Goal: Task Accomplishment & Management: Use online tool/utility

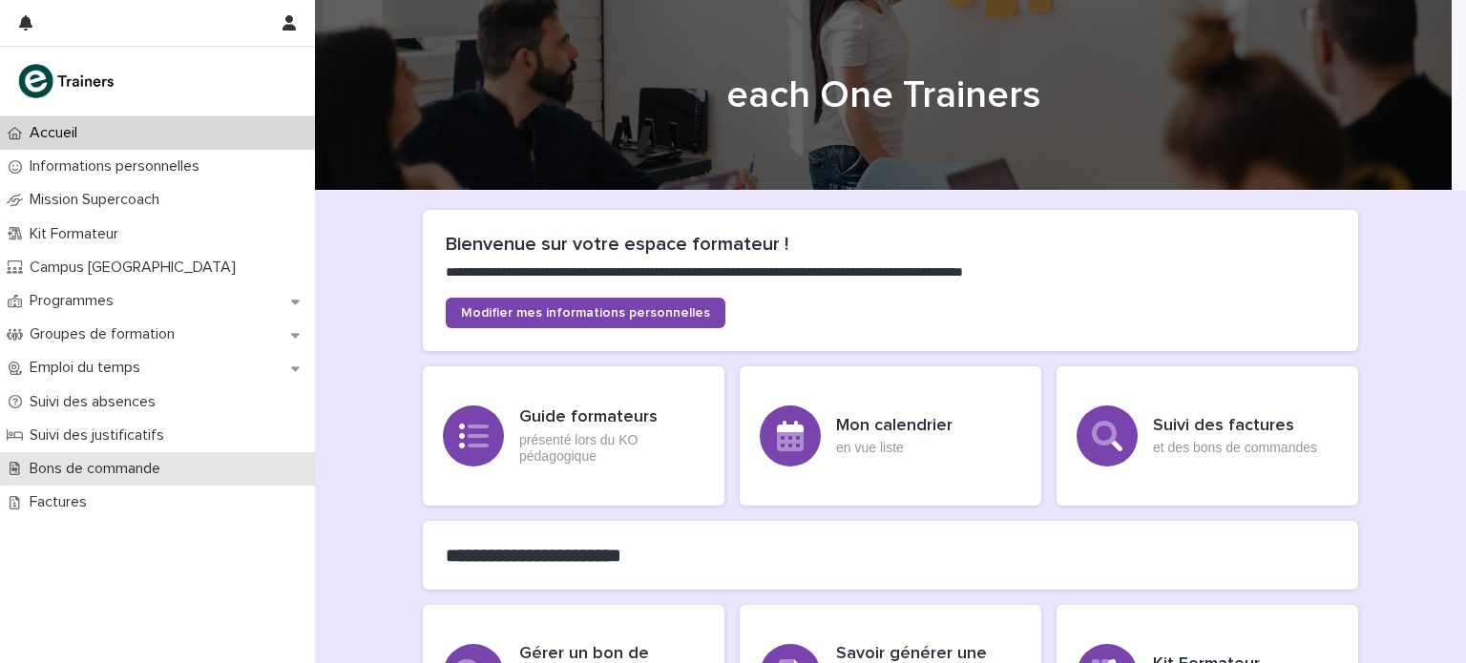
click at [141, 476] on p "Bons de commande" at bounding box center [99, 469] width 154 height 18
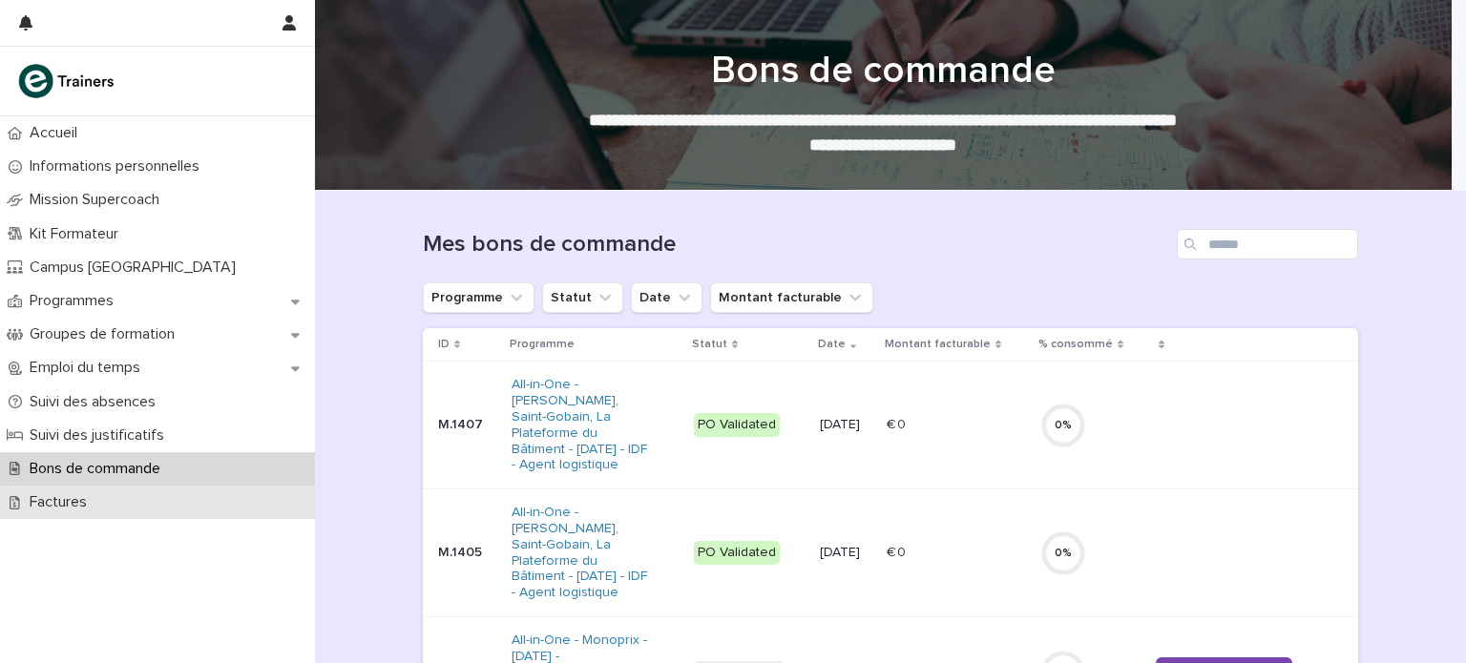
click at [176, 490] on div "Factures" at bounding box center [157, 502] width 315 height 33
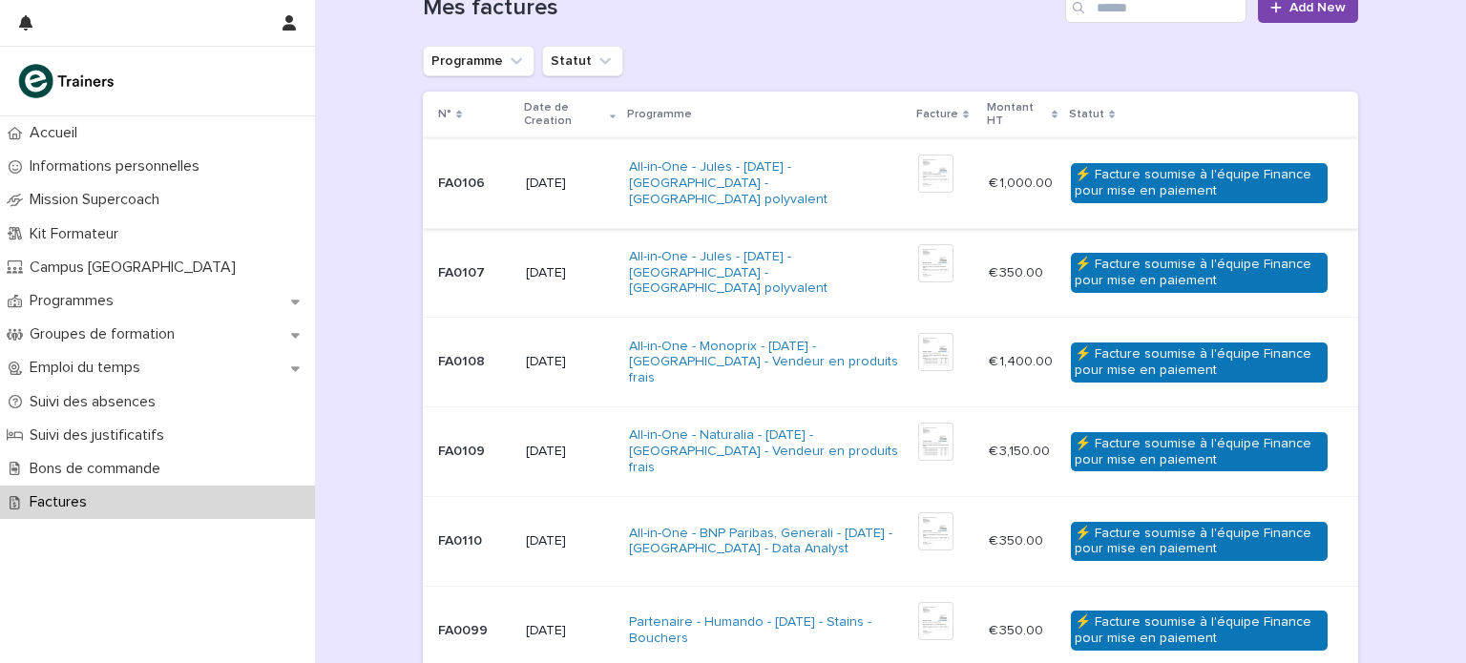
scroll to position [221, 0]
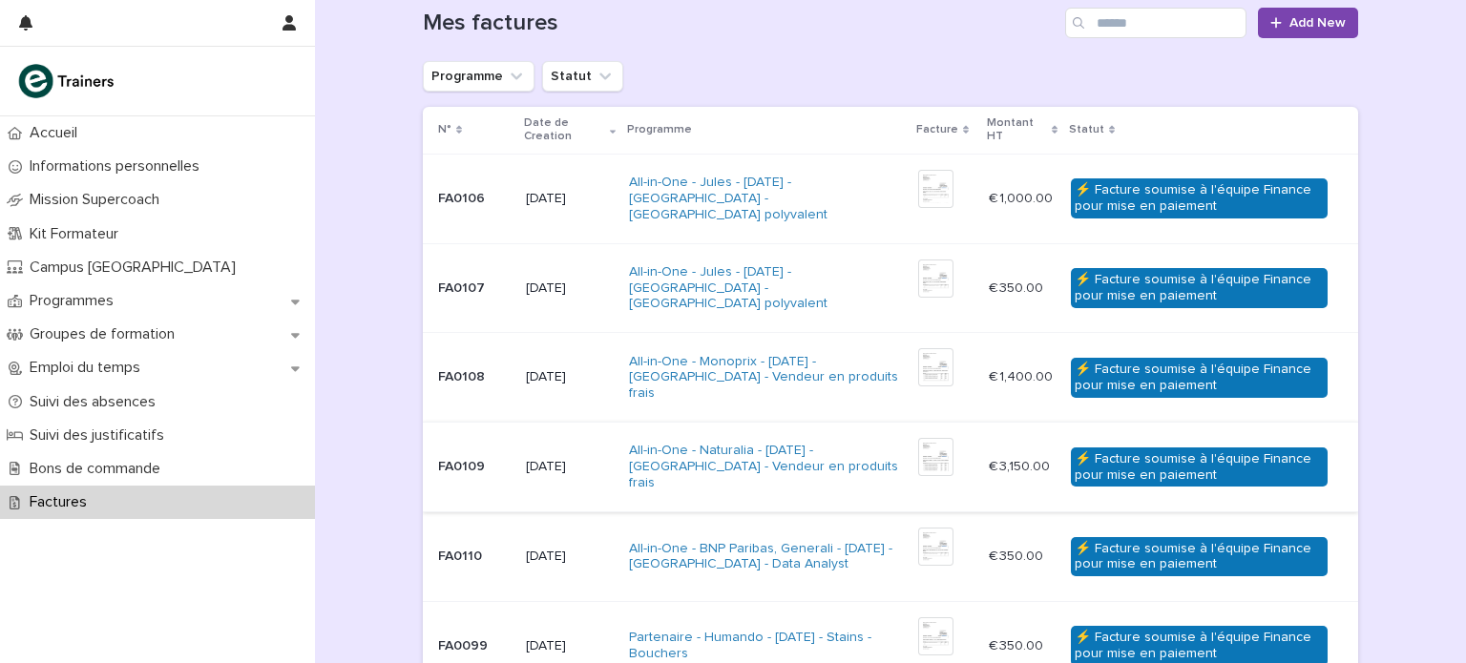
click at [924, 461] on img at bounding box center [935, 457] width 35 height 38
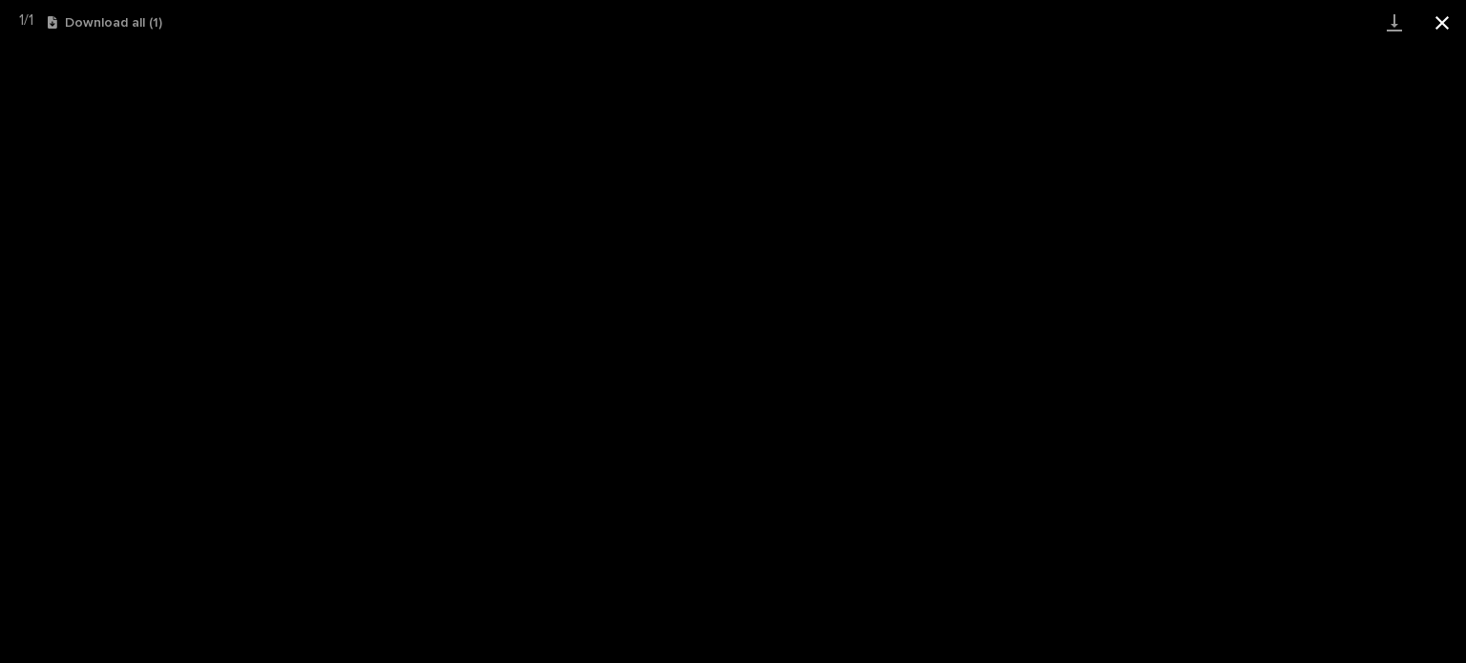
click at [1444, 12] on button "Close gallery" at bounding box center [1442, 22] width 48 height 45
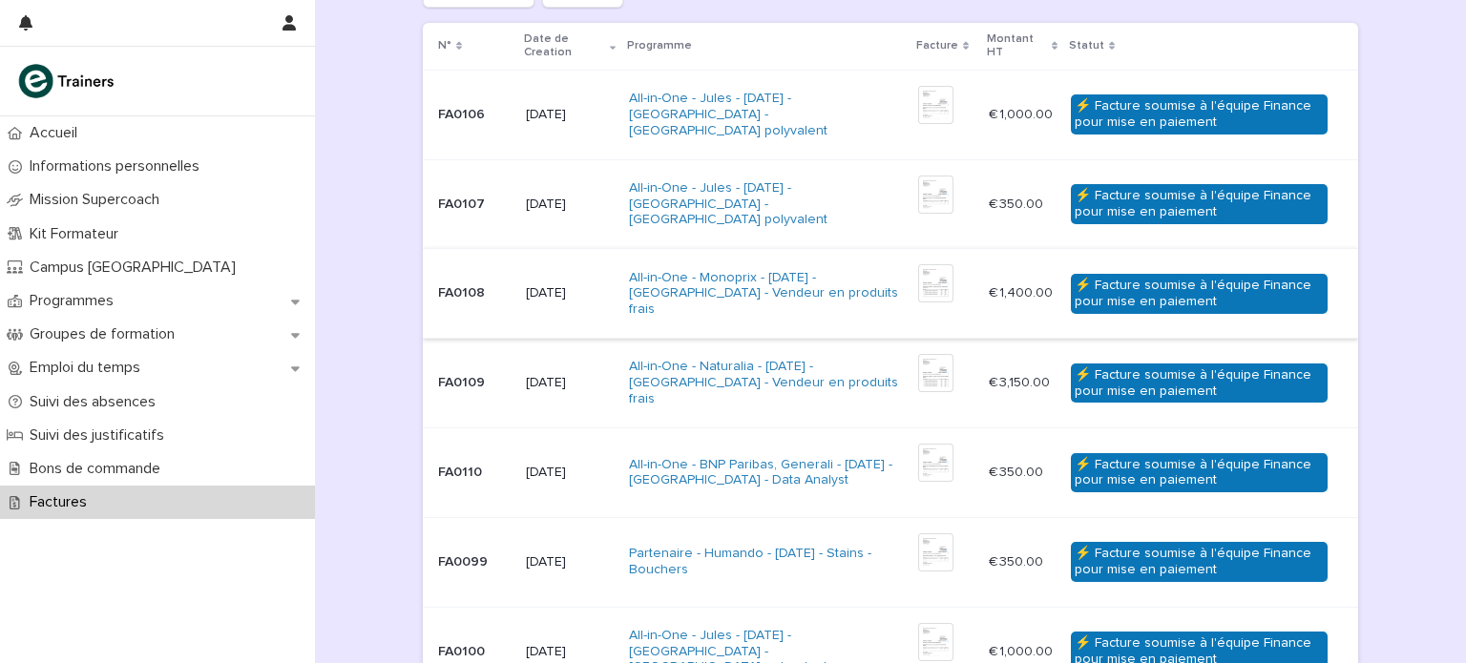
scroll to position [320, 0]
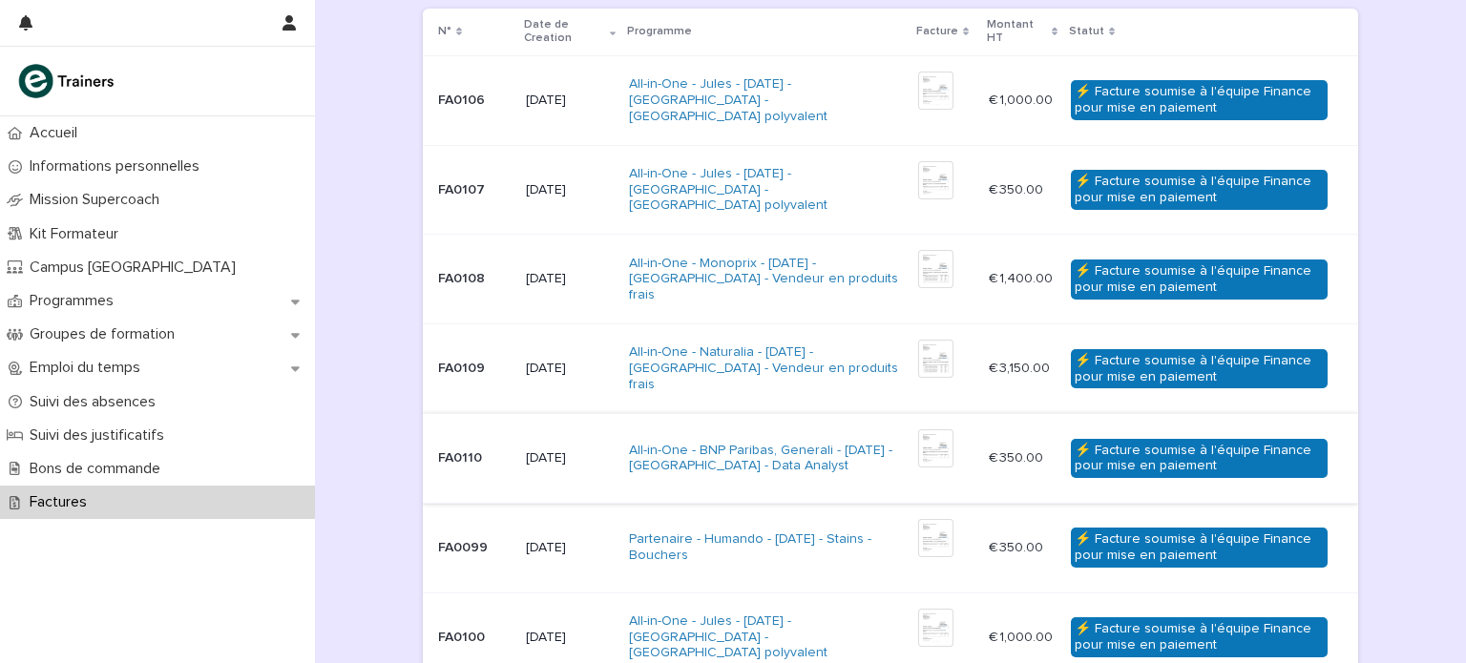
click at [936, 442] on img at bounding box center [935, 449] width 35 height 38
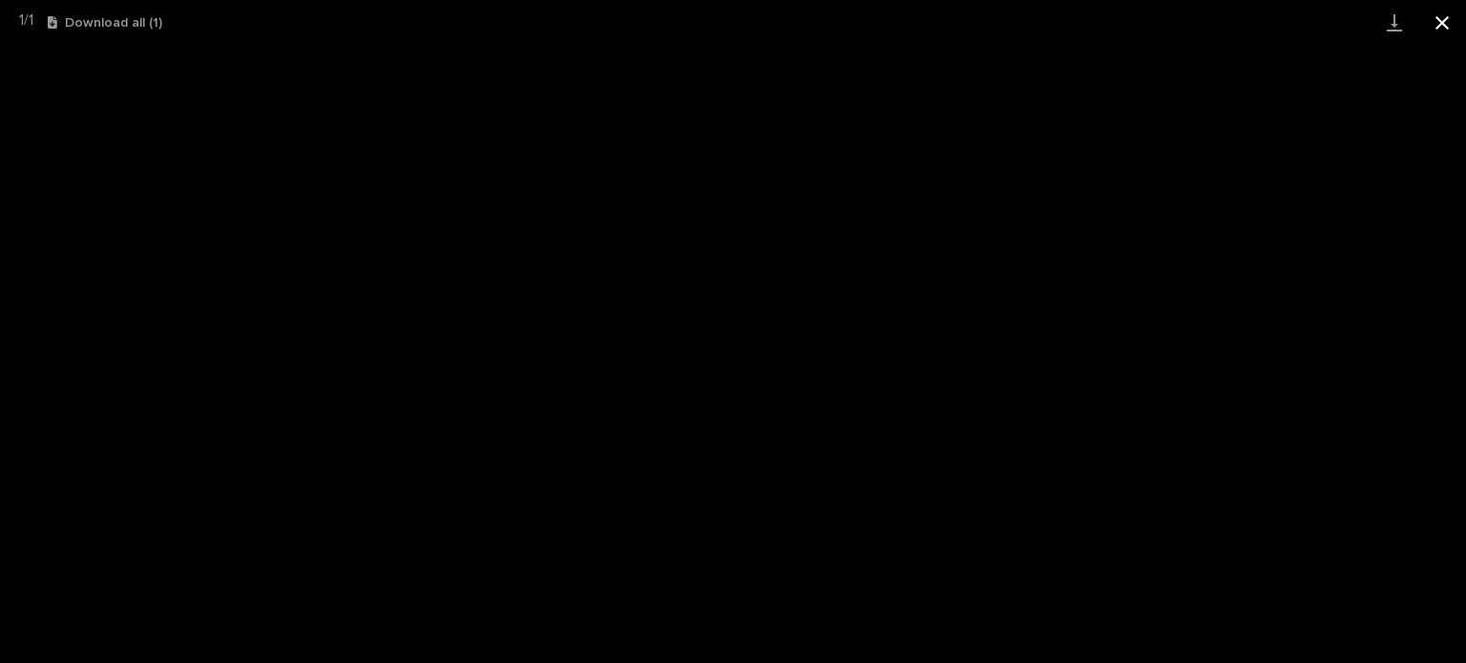
click at [1439, 22] on button "Close gallery" at bounding box center [1442, 22] width 48 height 45
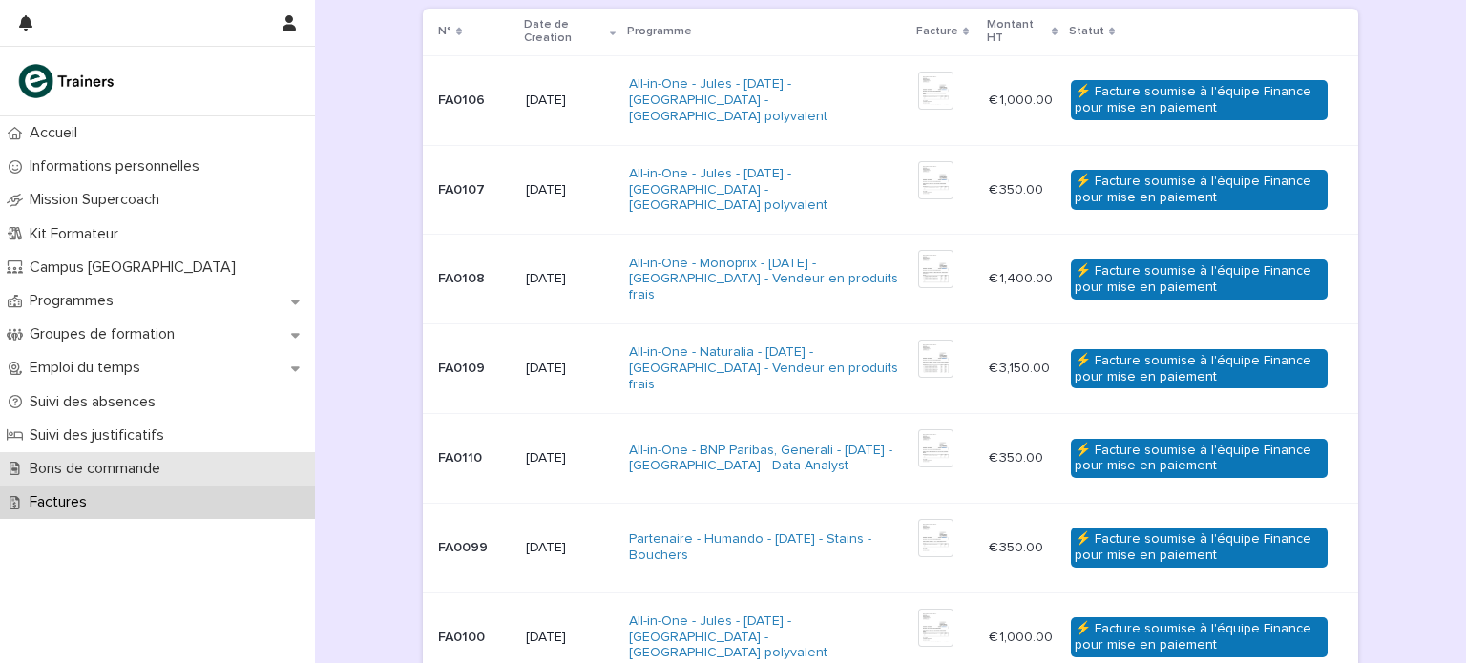
click at [127, 472] on p "Bons de commande" at bounding box center [99, 469] width 154 height 18
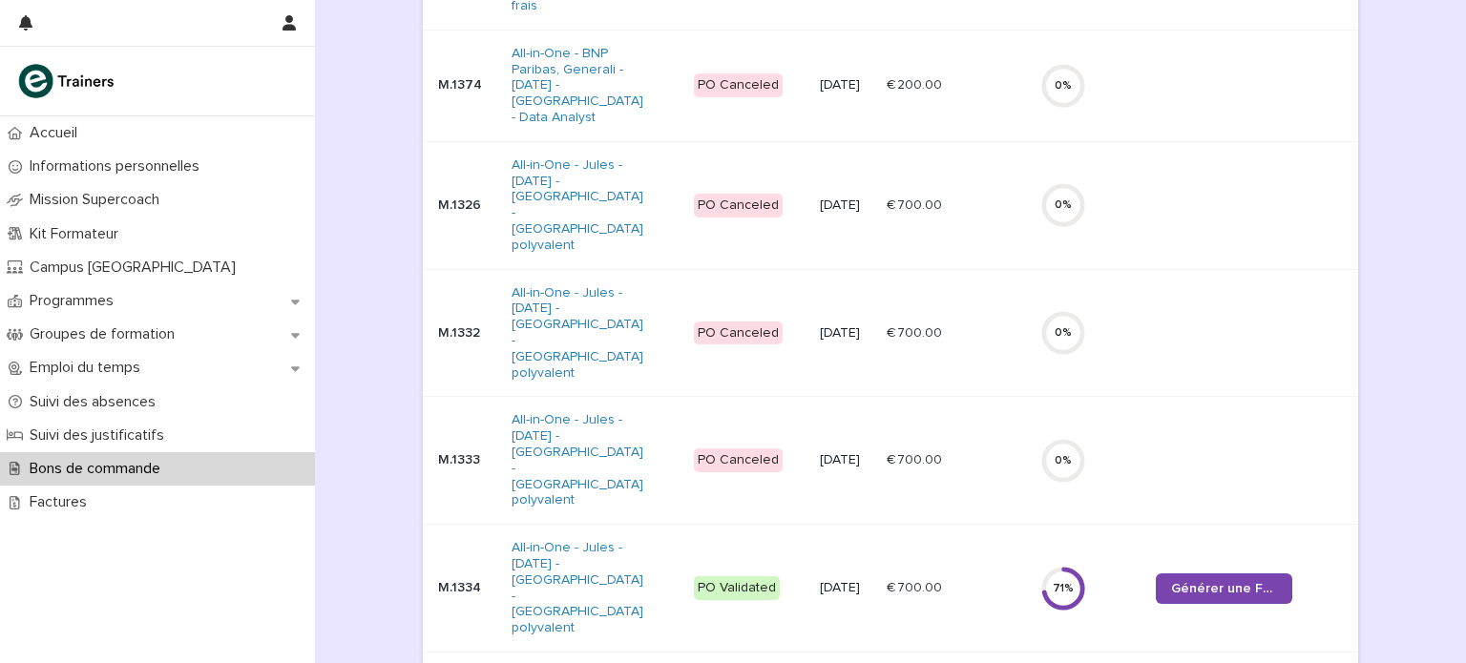
scroll to position [1035, 0]
click at [1173, 581] on span "Générer une Facture" at bounding box center [1224, 587] width 106 height 13
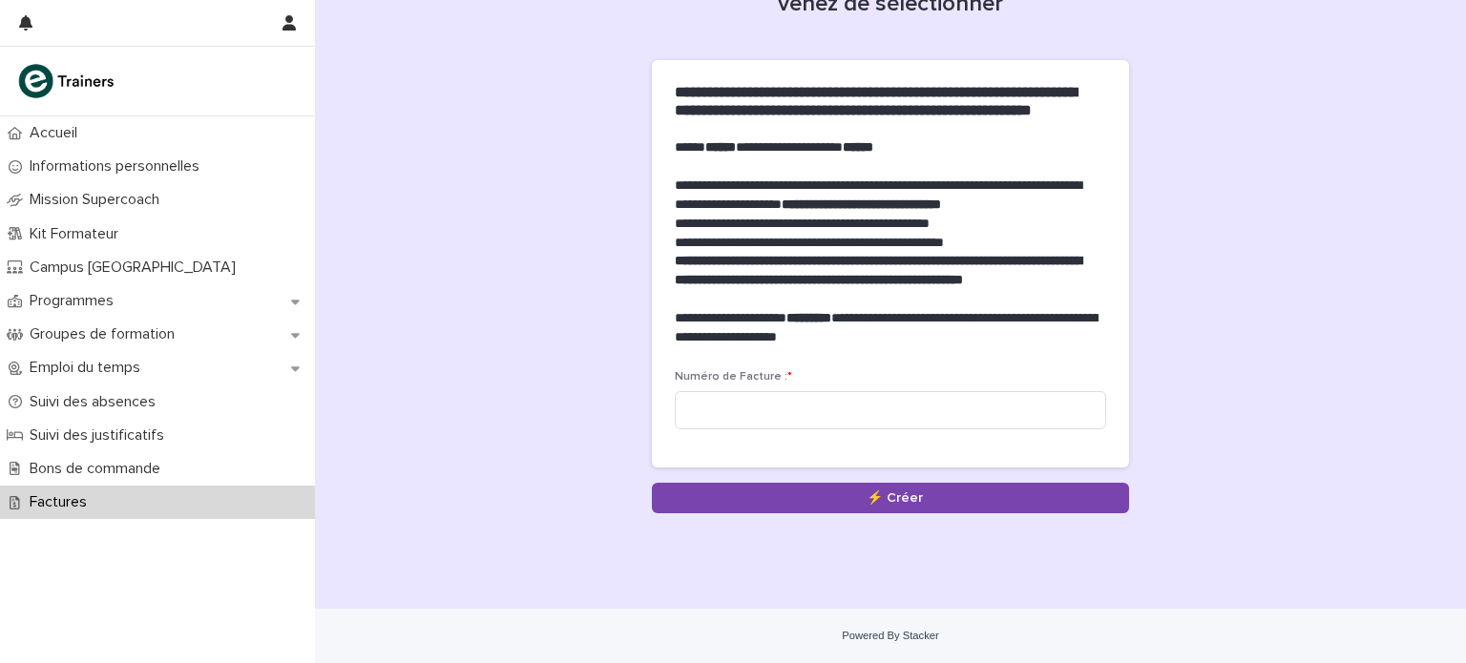
scroll to position [141, 0]
click at [1028, 408] on input at bounding box center [890, 410] width 431 height 38
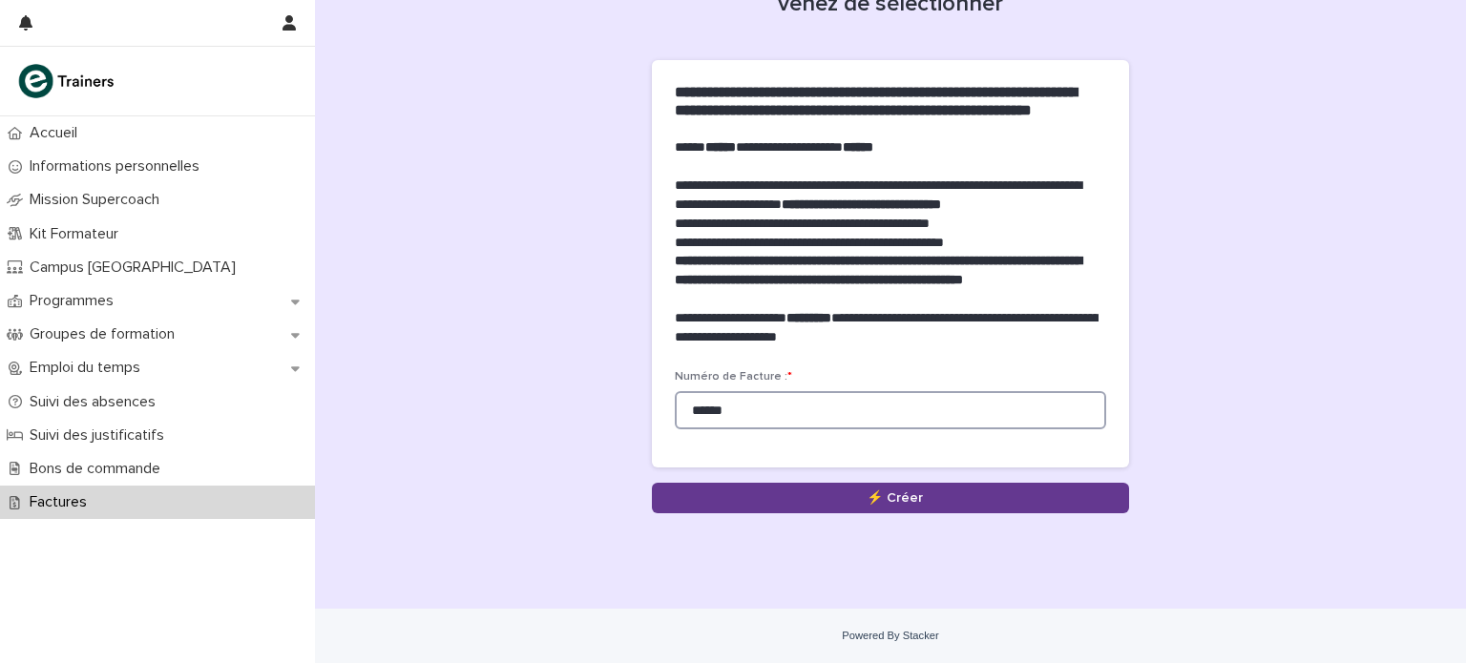
type input "******"
click at [996, 492] on button "Save" at bounding box center [890, 498] width 477 height 31
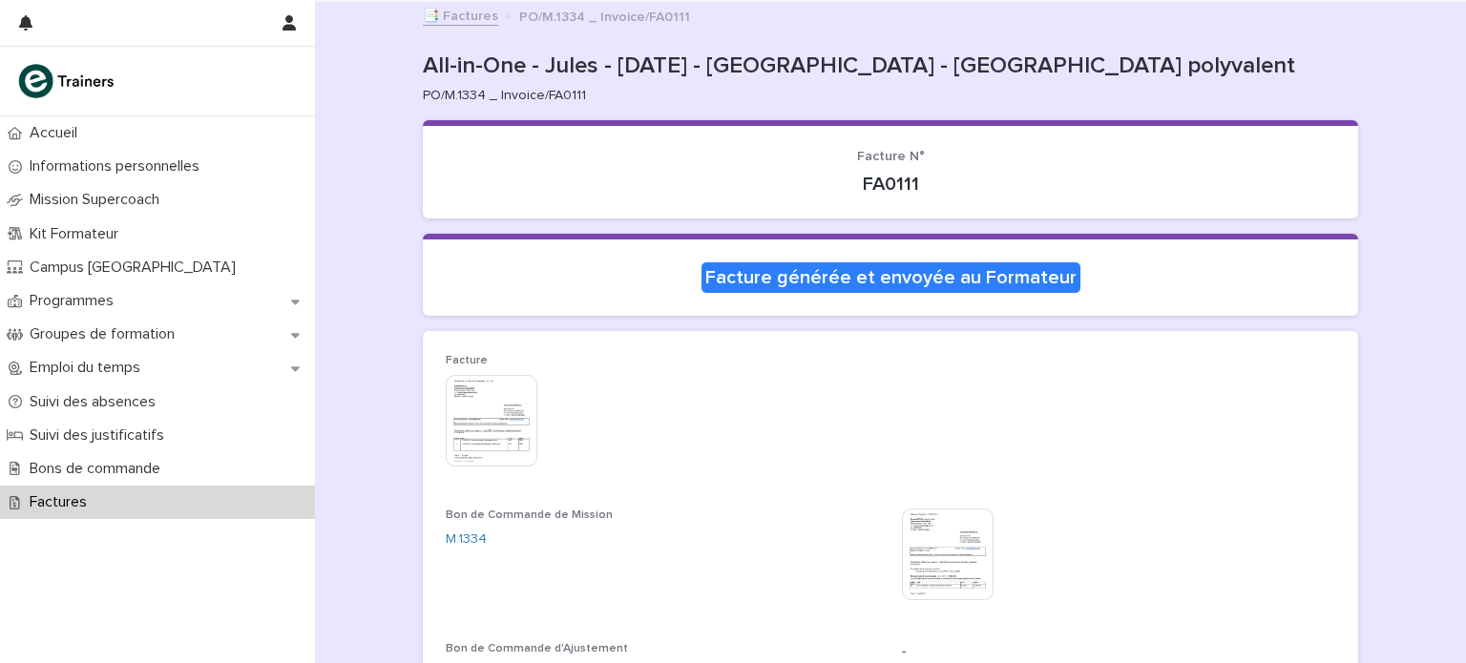
click at [187, 505] on div "Factures" at bounding box center [157, 502] width 315 height 33
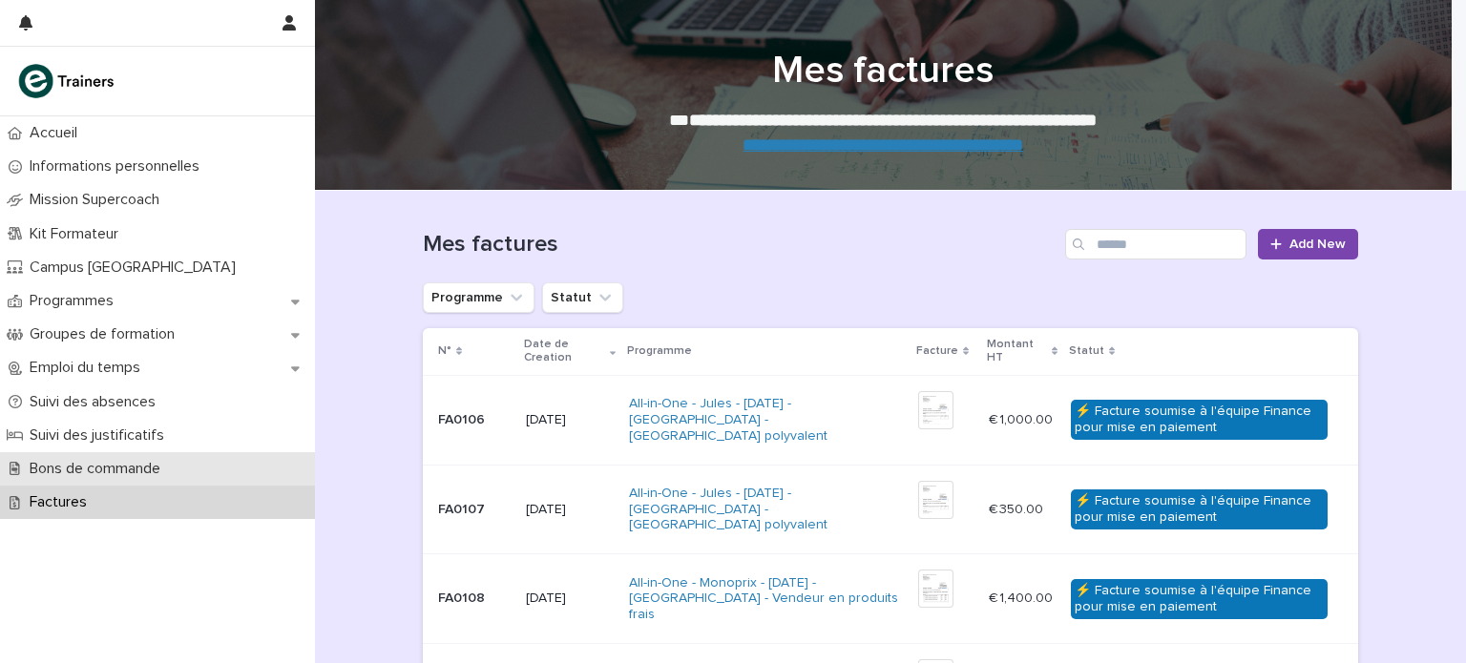
click at [176, 467] on p "Bons de commande" at bounding box center [99, 469] width 154 height 18
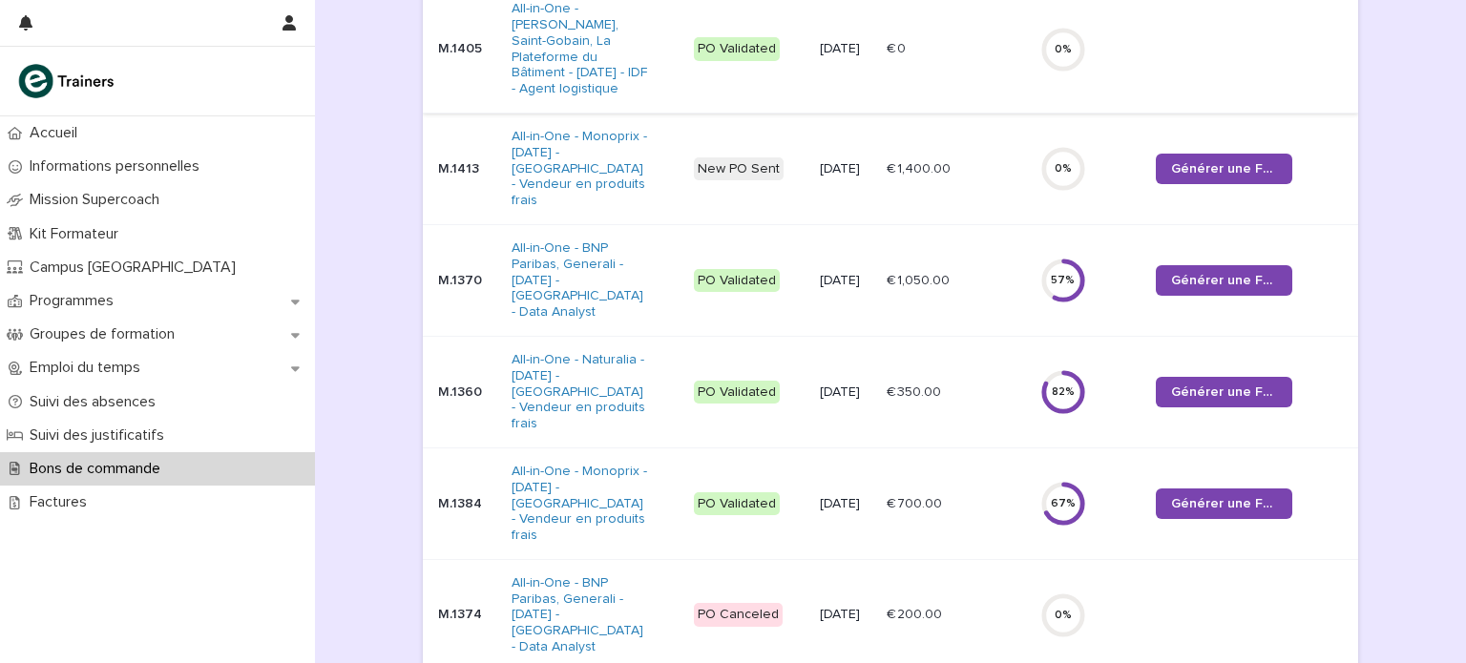
scroll to position [504, 0]
click at [1197, 497] on span "Générer une Facture" at bounding box center [1224, 503] width 106 height 13
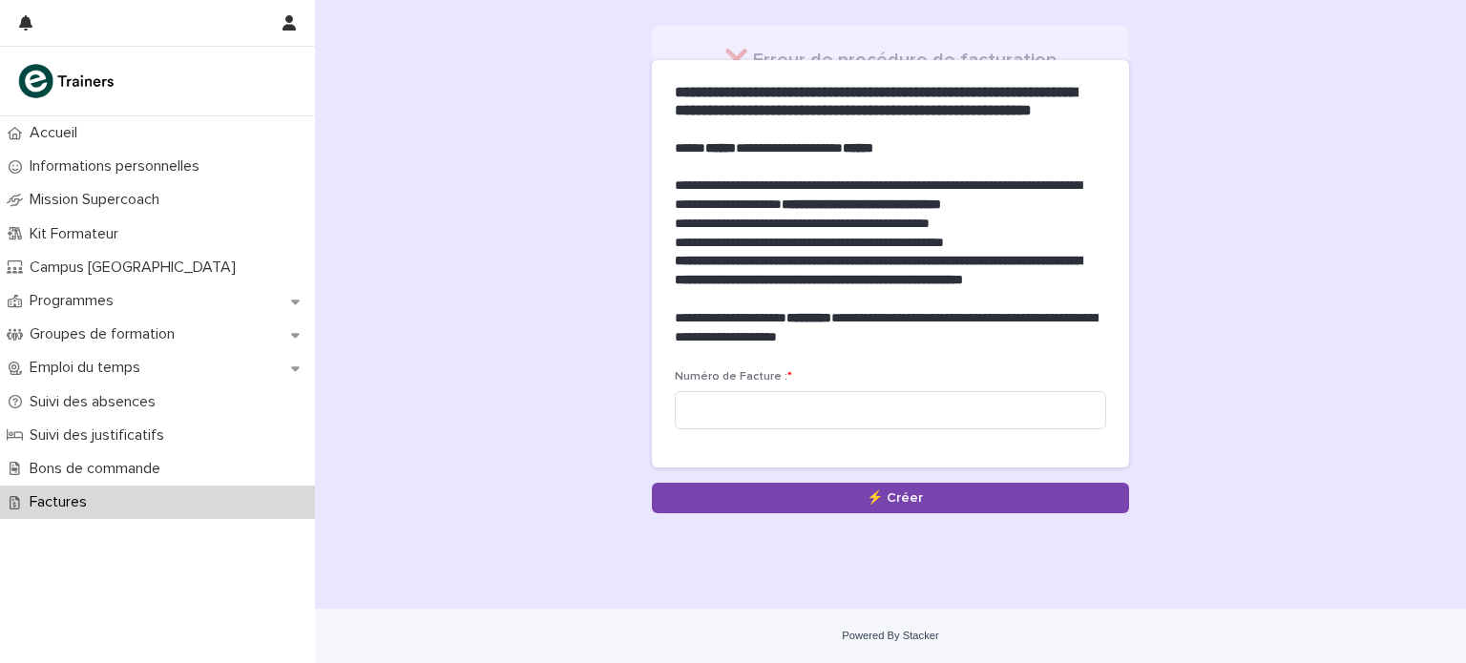
scroll to position [141, 0]
click at [931, 425] on input at bounding box center [890, 410] width 431 height 38
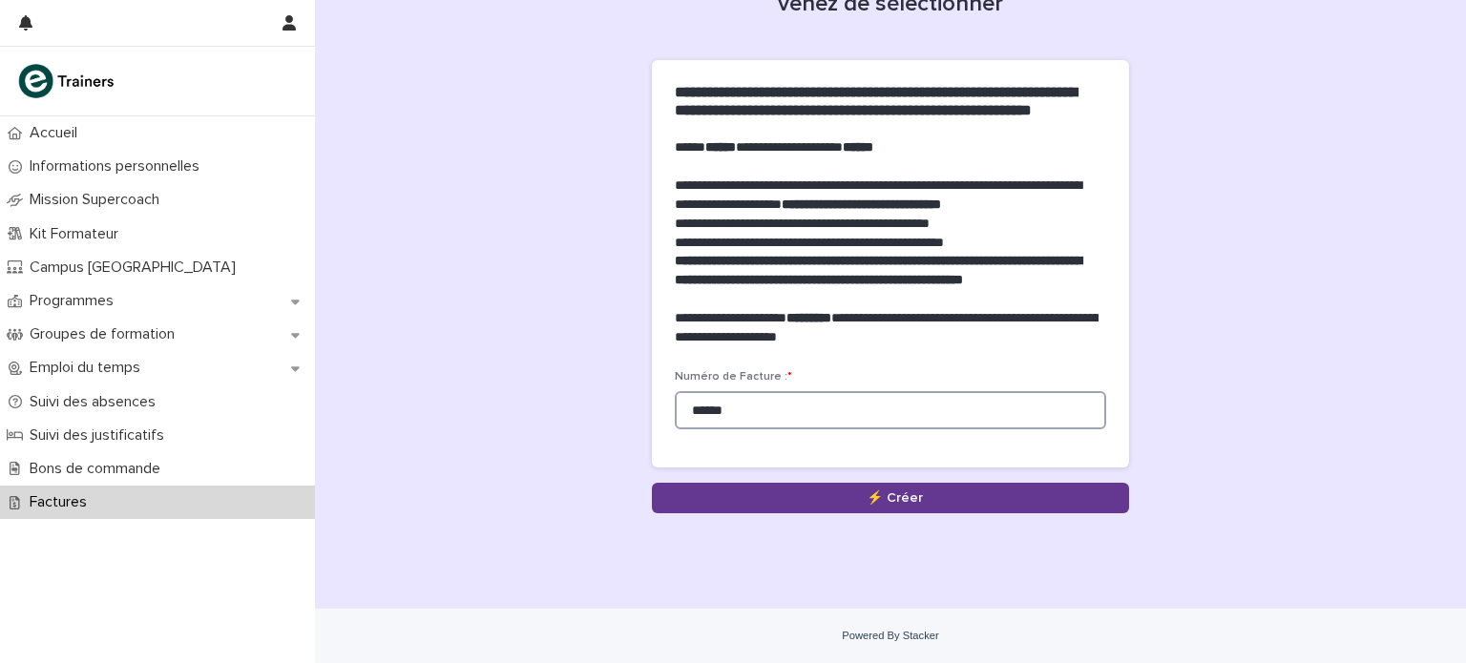
type input "******"
click at [908, 501] on button "Save" at bounding box center [890, 498] width 477 height 31
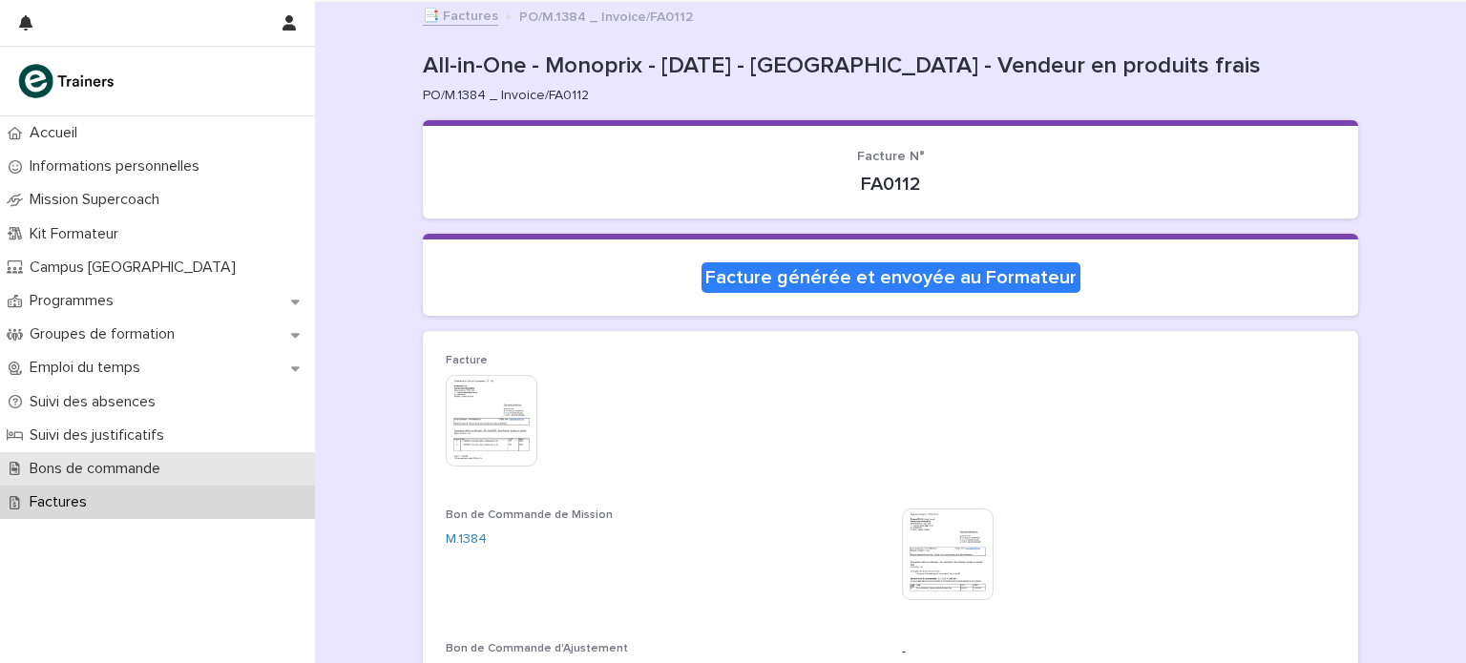
click at [157, 461] on p "Bons de commande" at bounding box center [99, 469] width 154 height 18
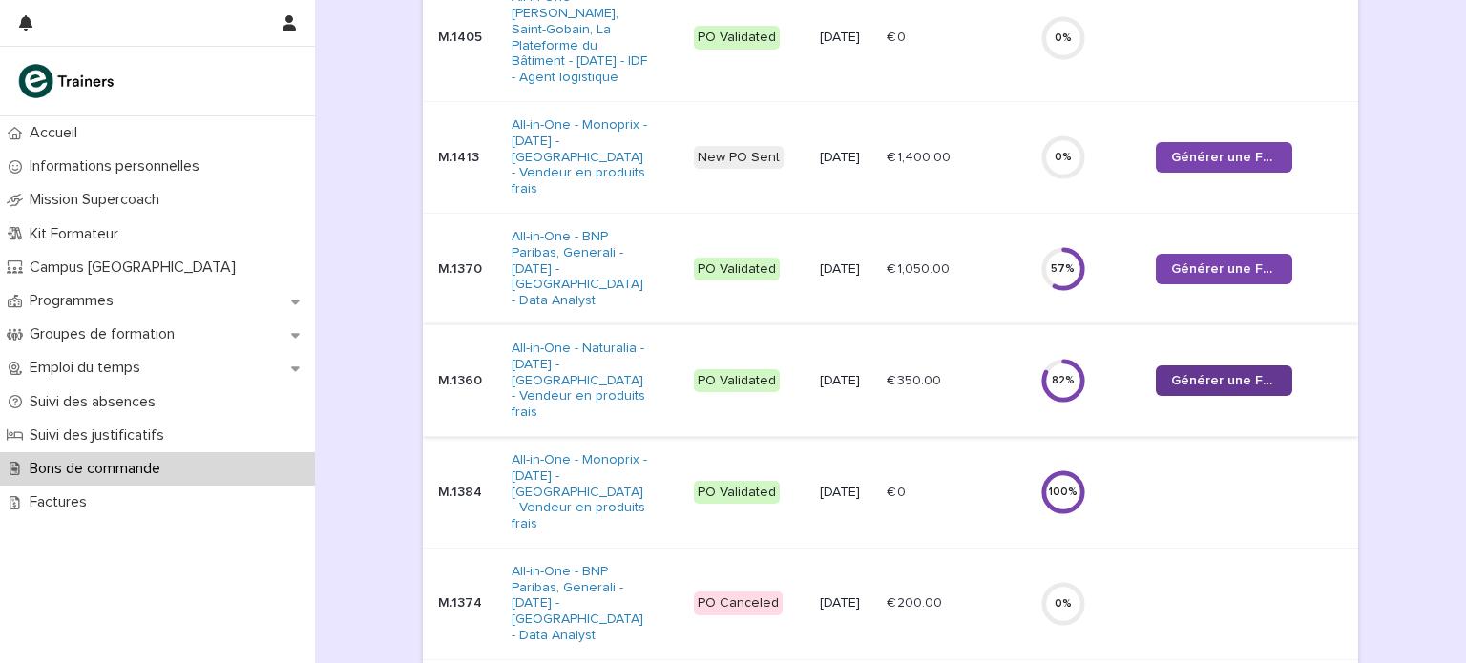
scroll to position [515, 0]
click at [1205, 374] on span "Générer une Facture" at bounding box center [1224, 380] width 106 height 13
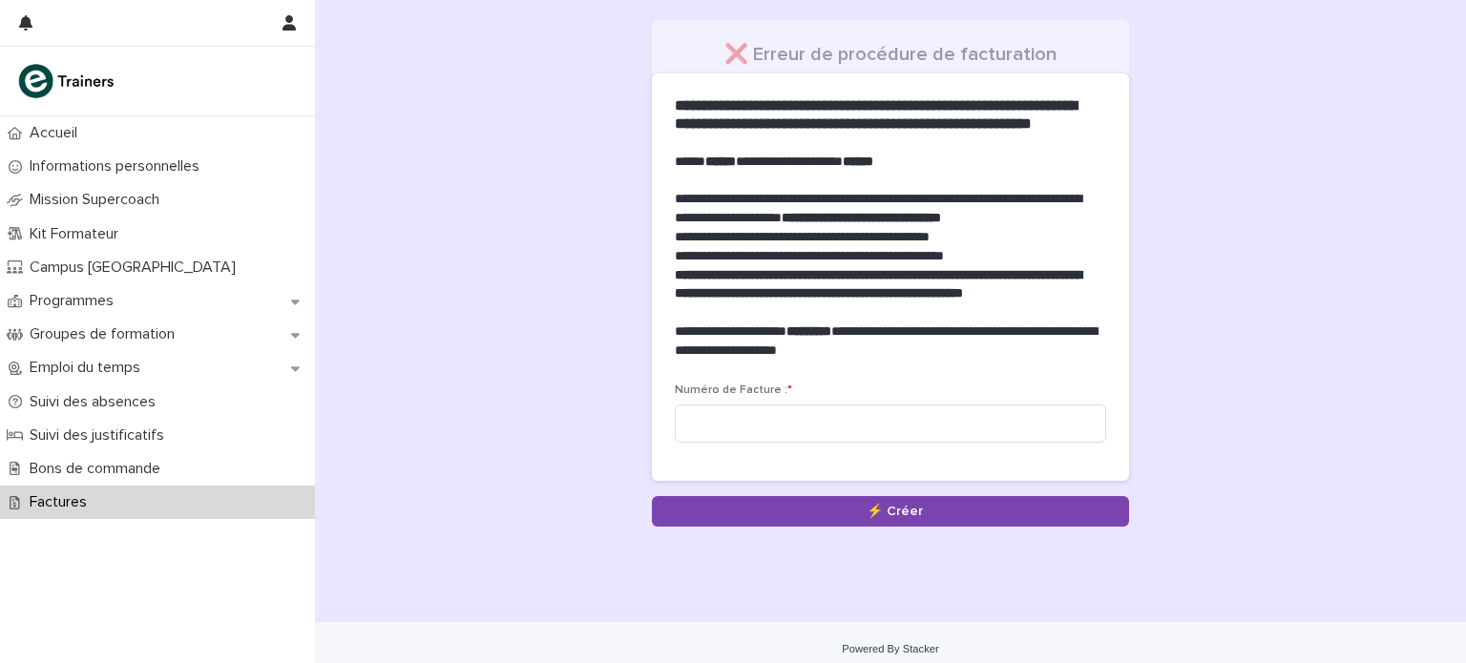
scroll to position [141, 0]
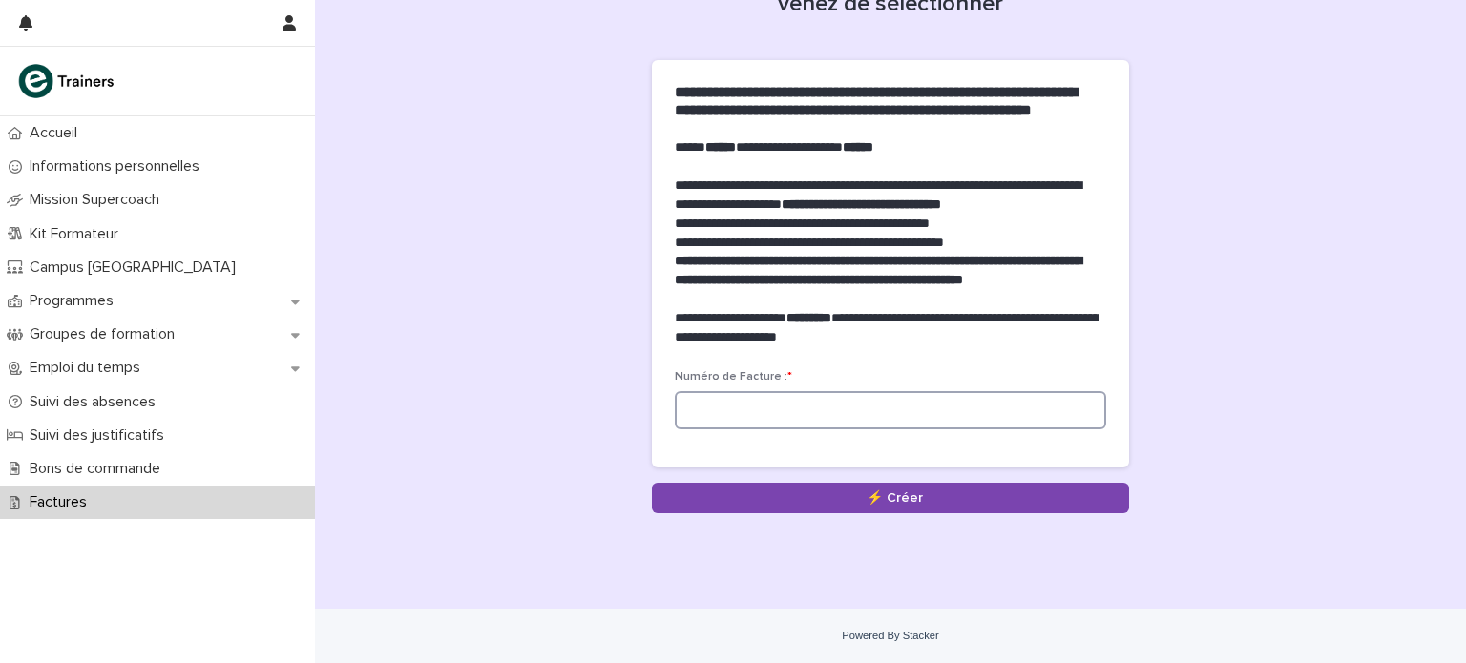
click at [1005, 397] on input at bounding box center [890, 410] width 431 height 38
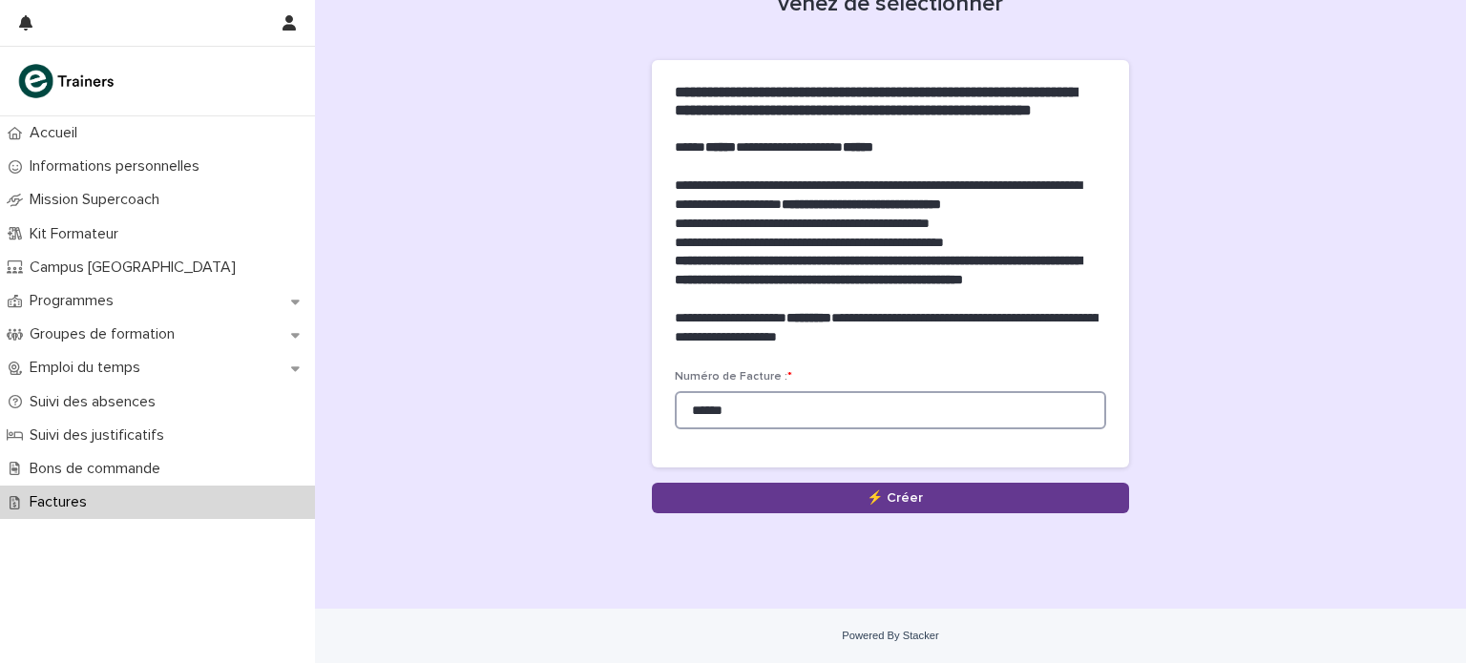
type input "******"
click at [984, 493] on button "Save" at bounding box center [890, 498] width 477 height 31
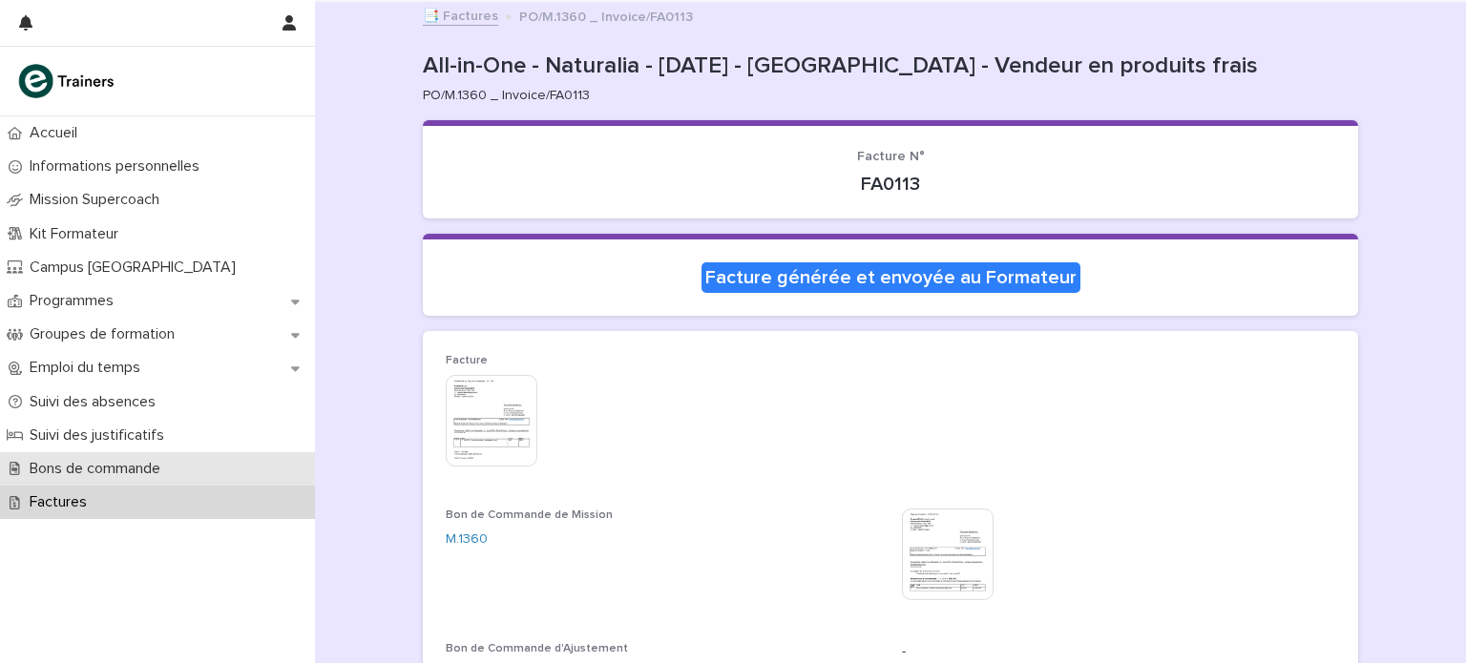
click at [188, 471] on div "Bons de commande" at bounding box center [157, 468] width 315 height 33
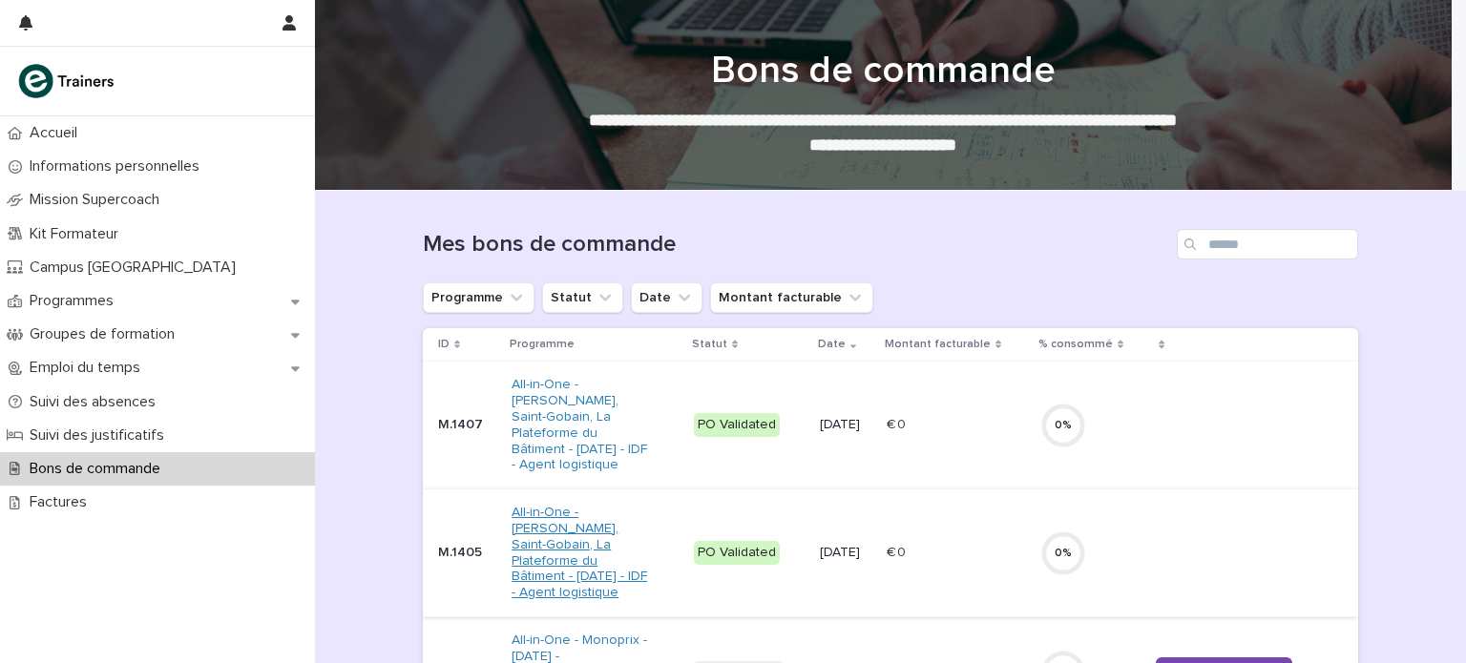
scroll to position [382, 0]
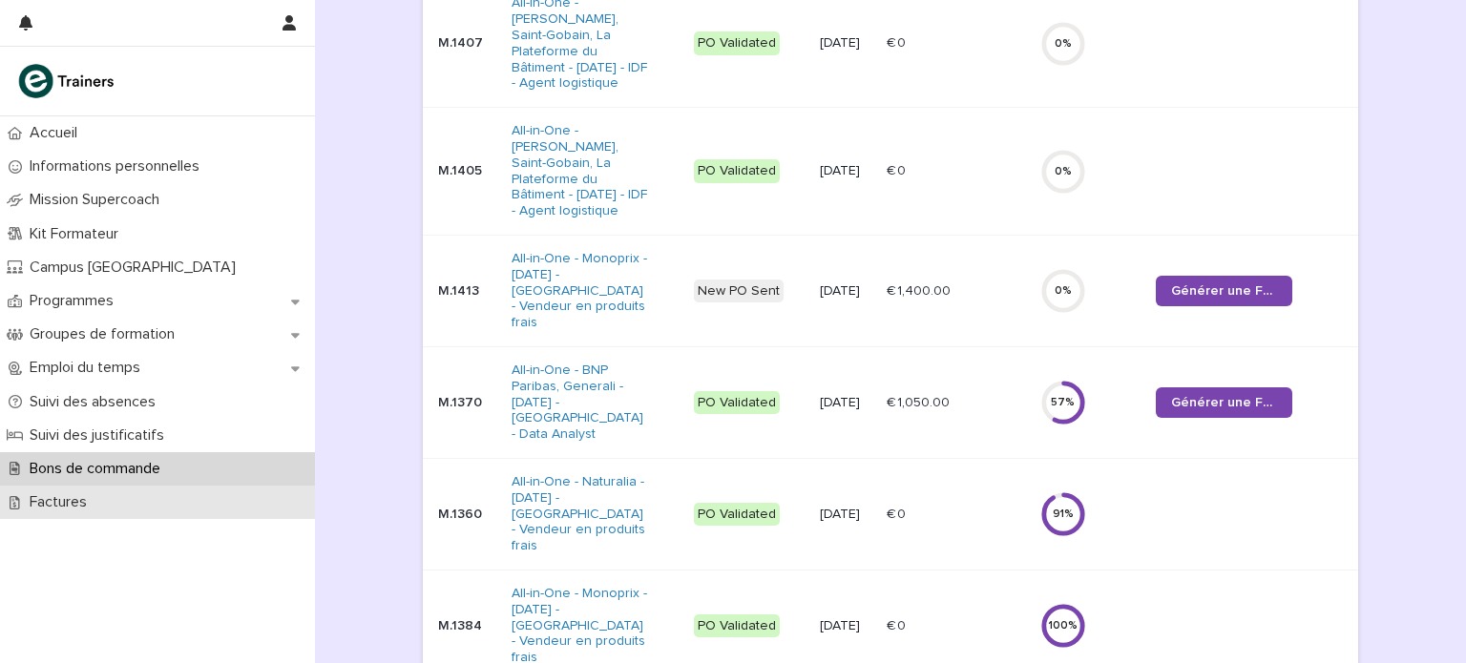
click at [188, 495] on div "Factures" at bounding box center [157, 502] width 315 height 33
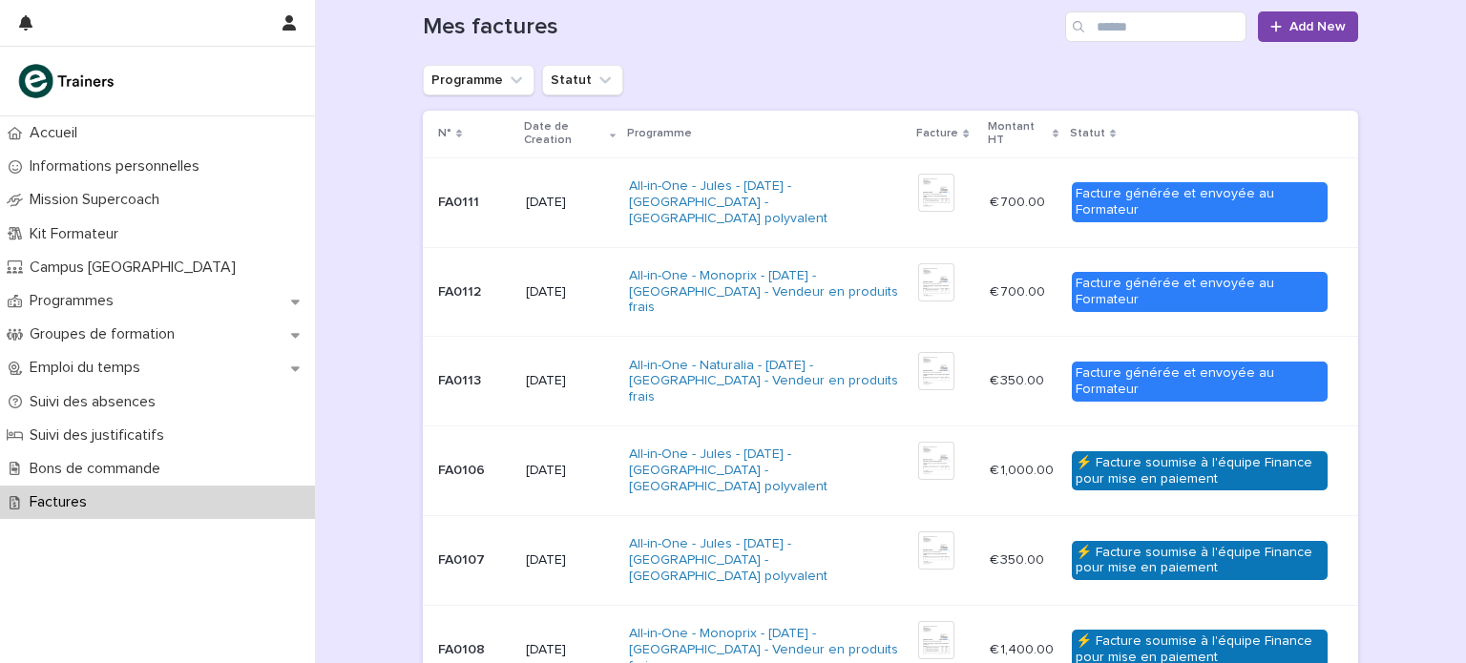
scroll to position [183, 0]
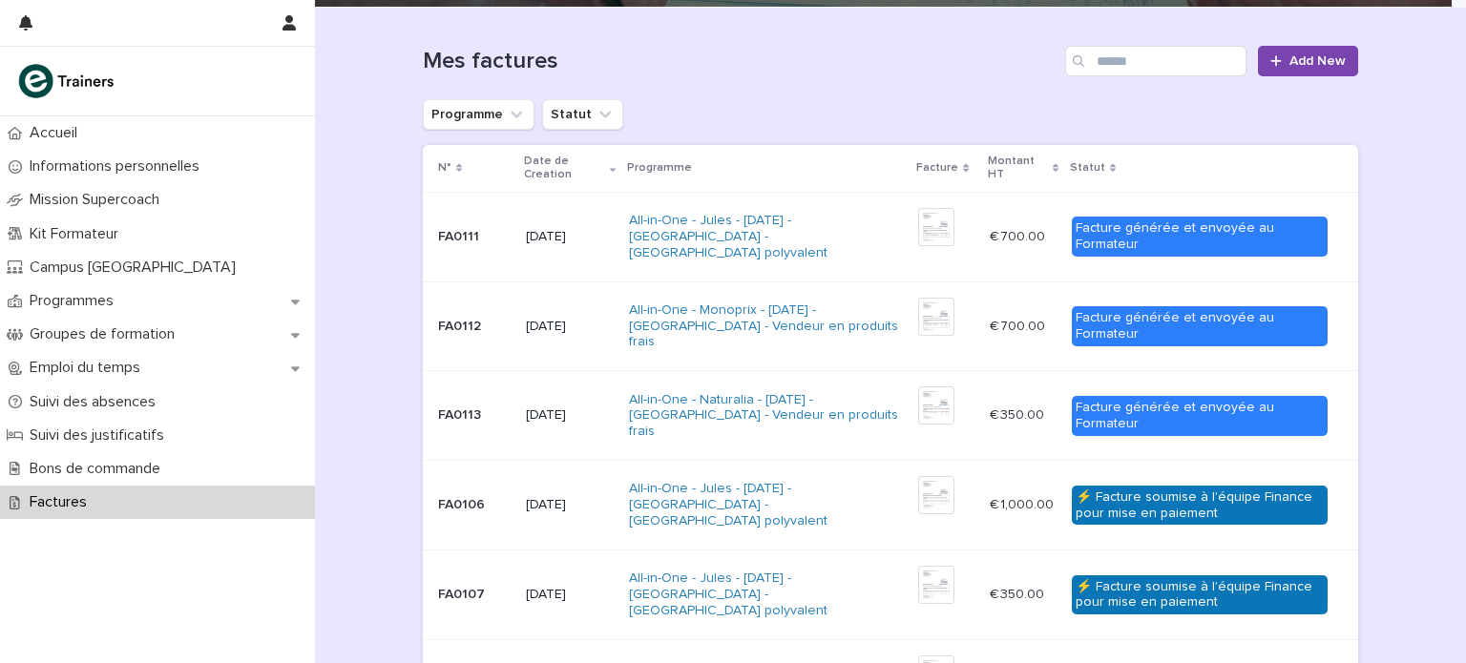
click at [178, 503] on div "Factures" at bounding box center [157, 502] width 315 height 33
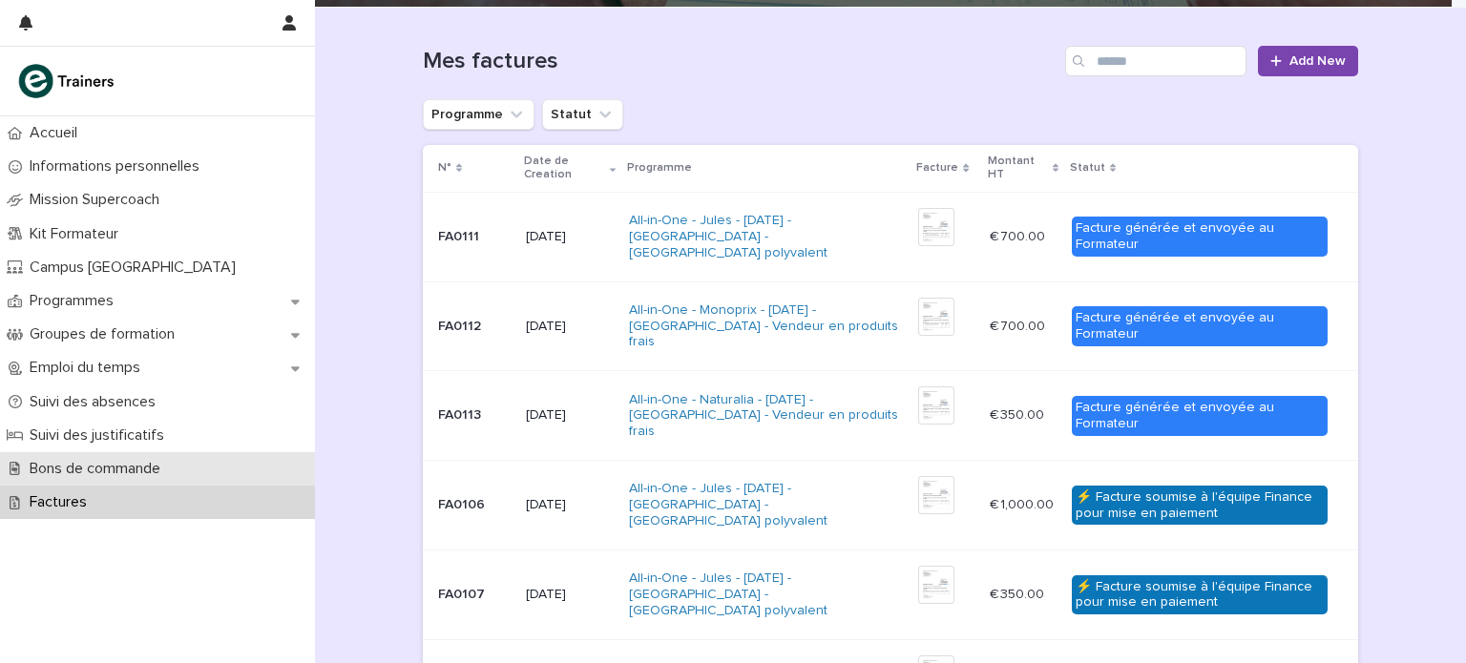
click at [158, 472] on p "Bons de commande" at bounding box center [99, 469] width 154 height 18
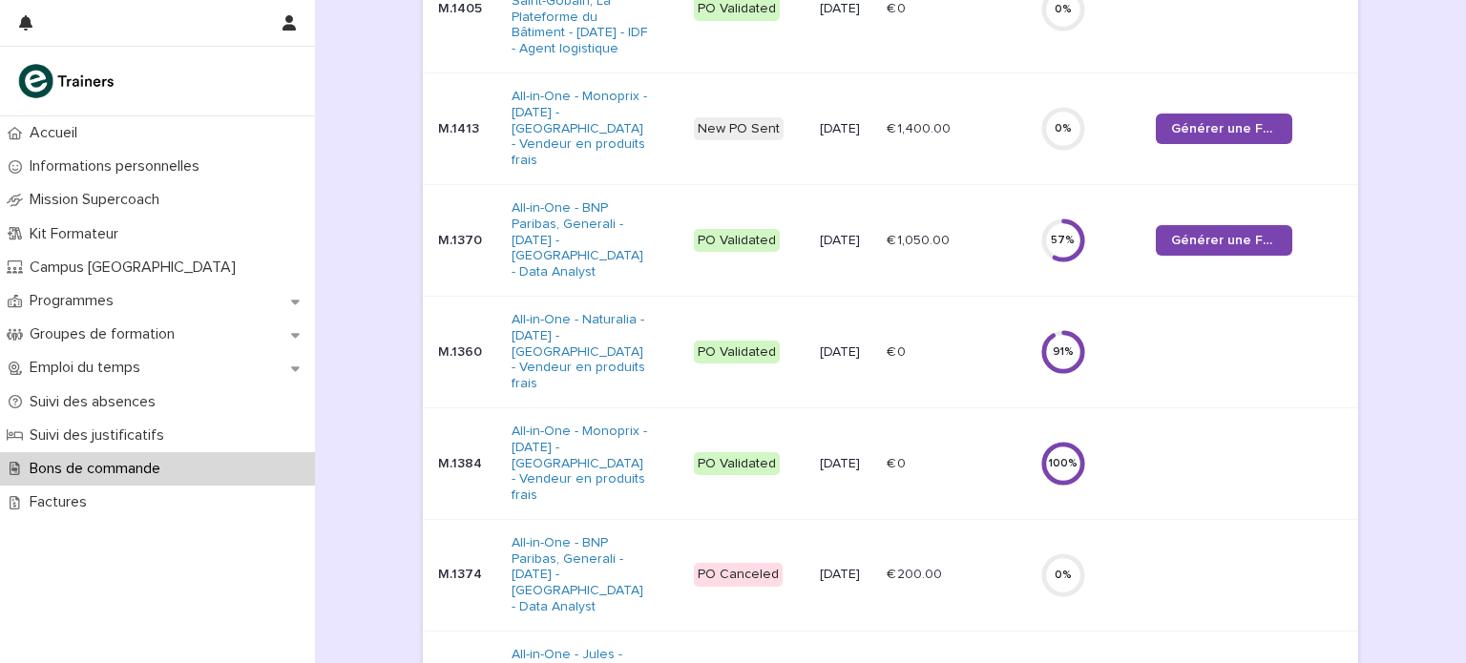
scroll to position [548, 0]
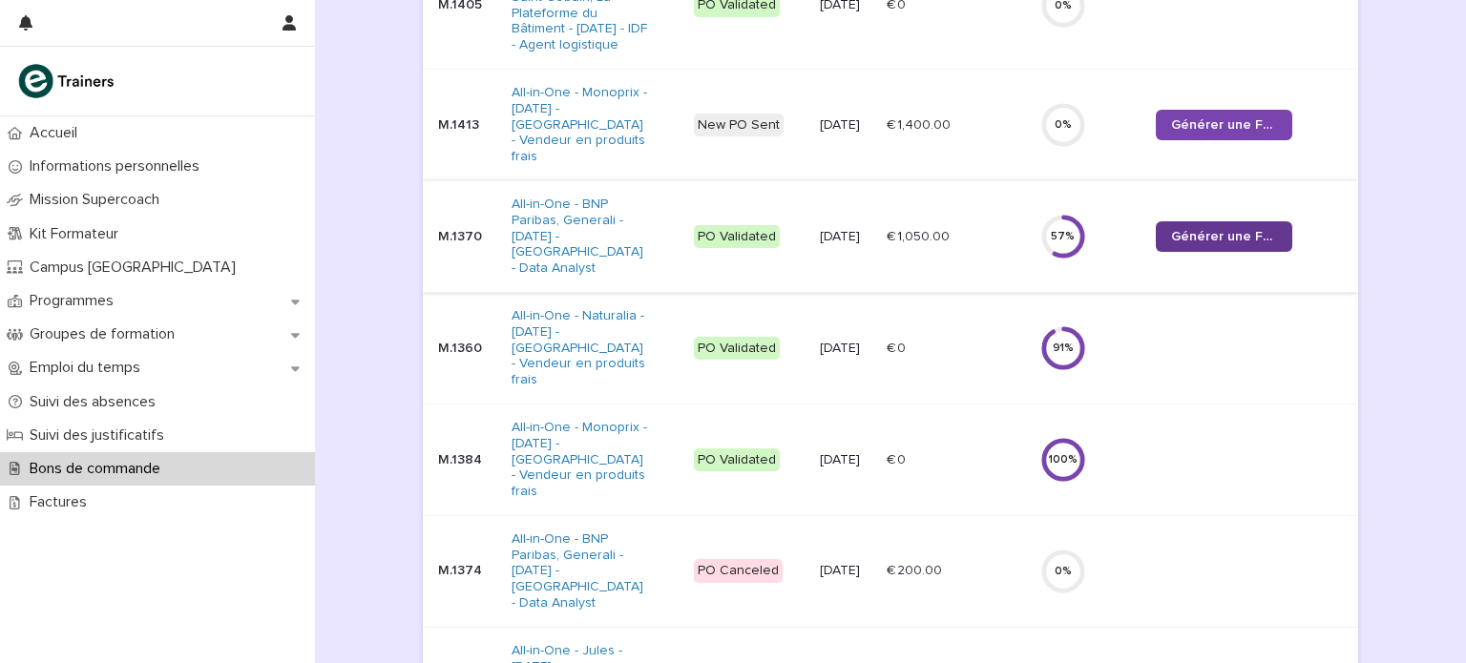
click at [1191, 239] on link "Générer une Facture" at bounding box center [1224, 236] width 136 height 31
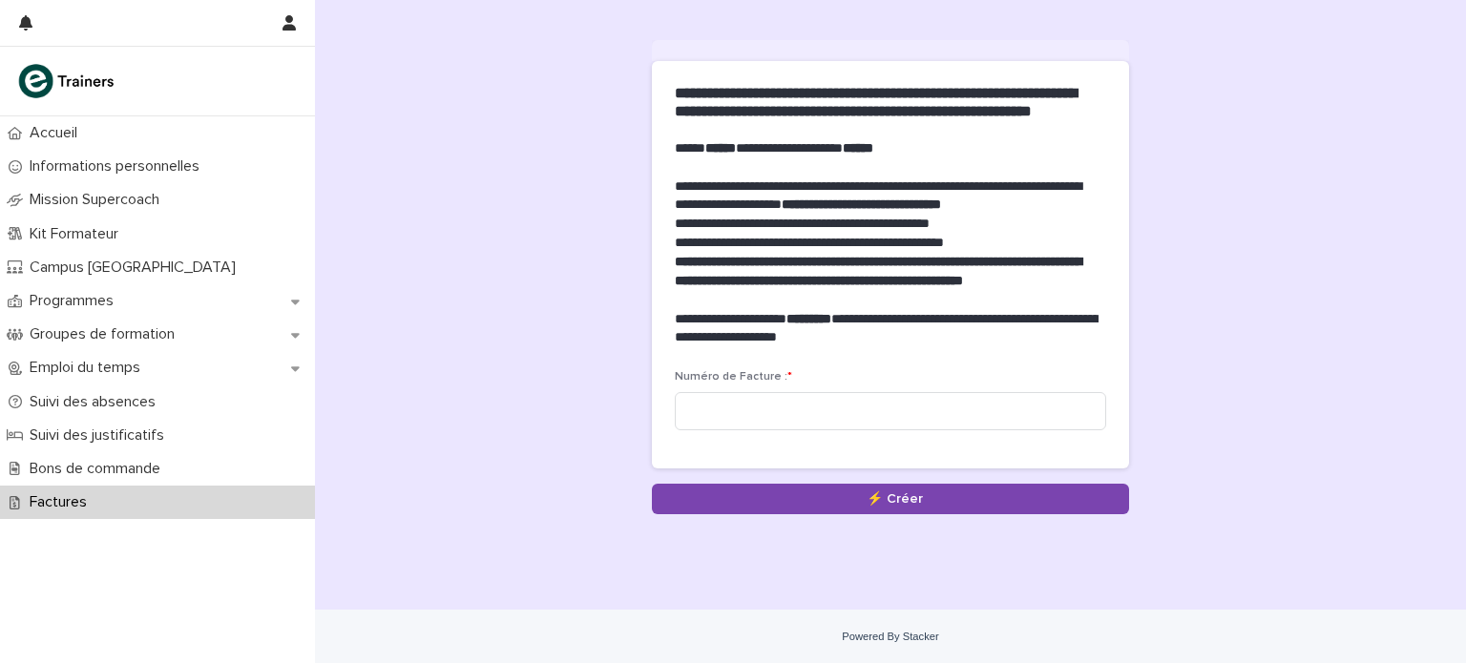
scroll to position [141, 0]
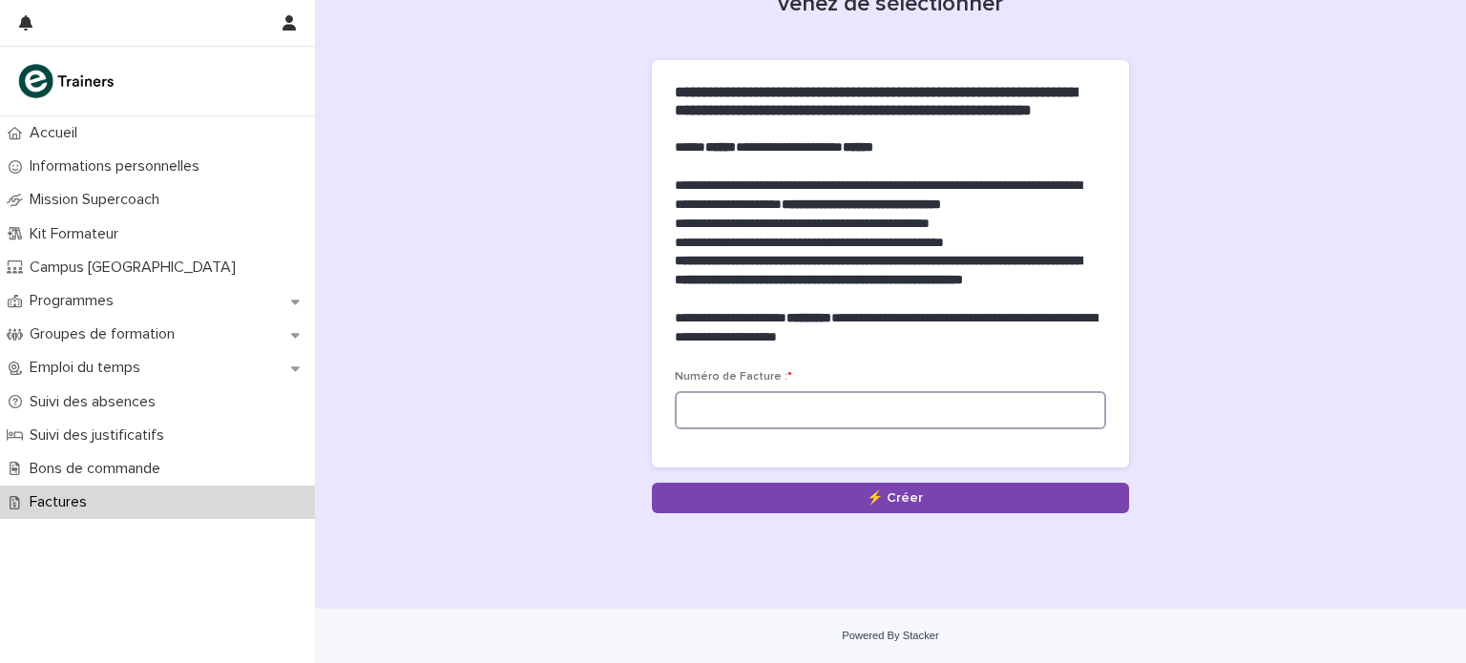
click at [831, 417] on input at bounding box center [890, 410] width 431 height 38
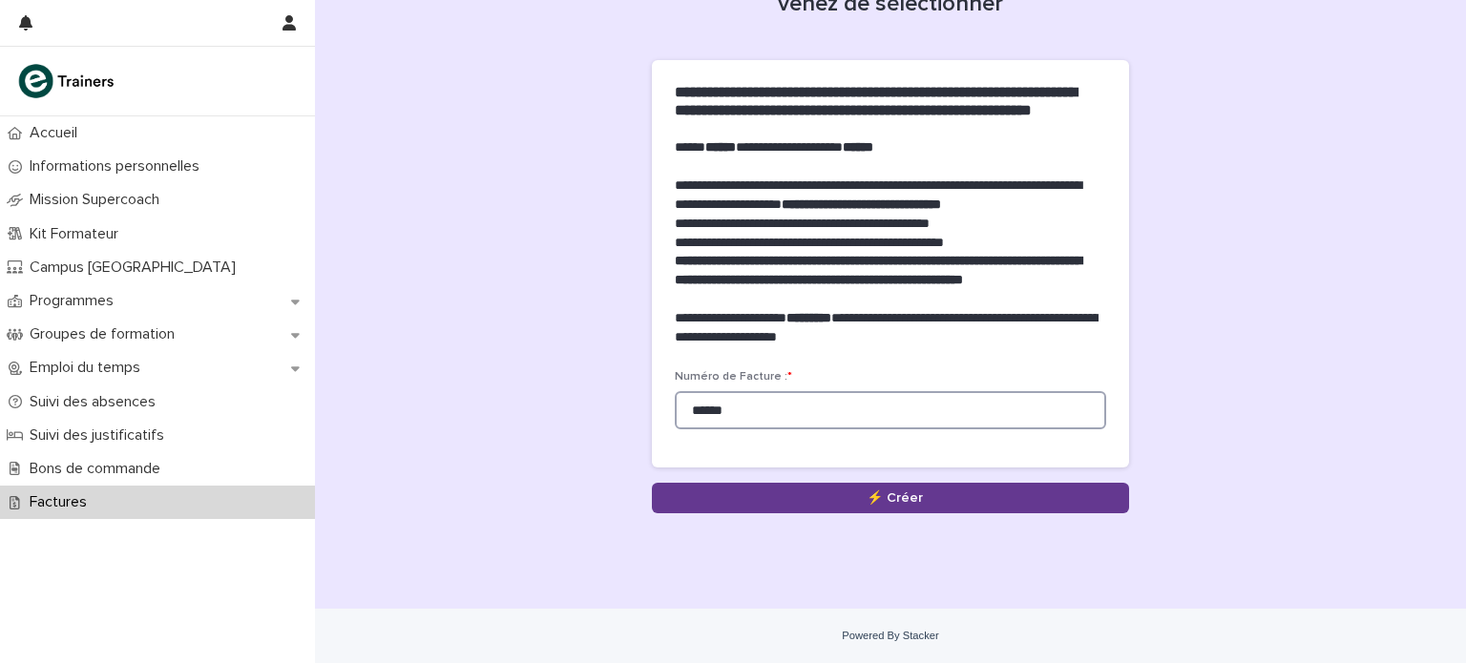
type input "******"
click at [839, 498] on button "Save" at bounding box center [890, 498] width 477 height 31
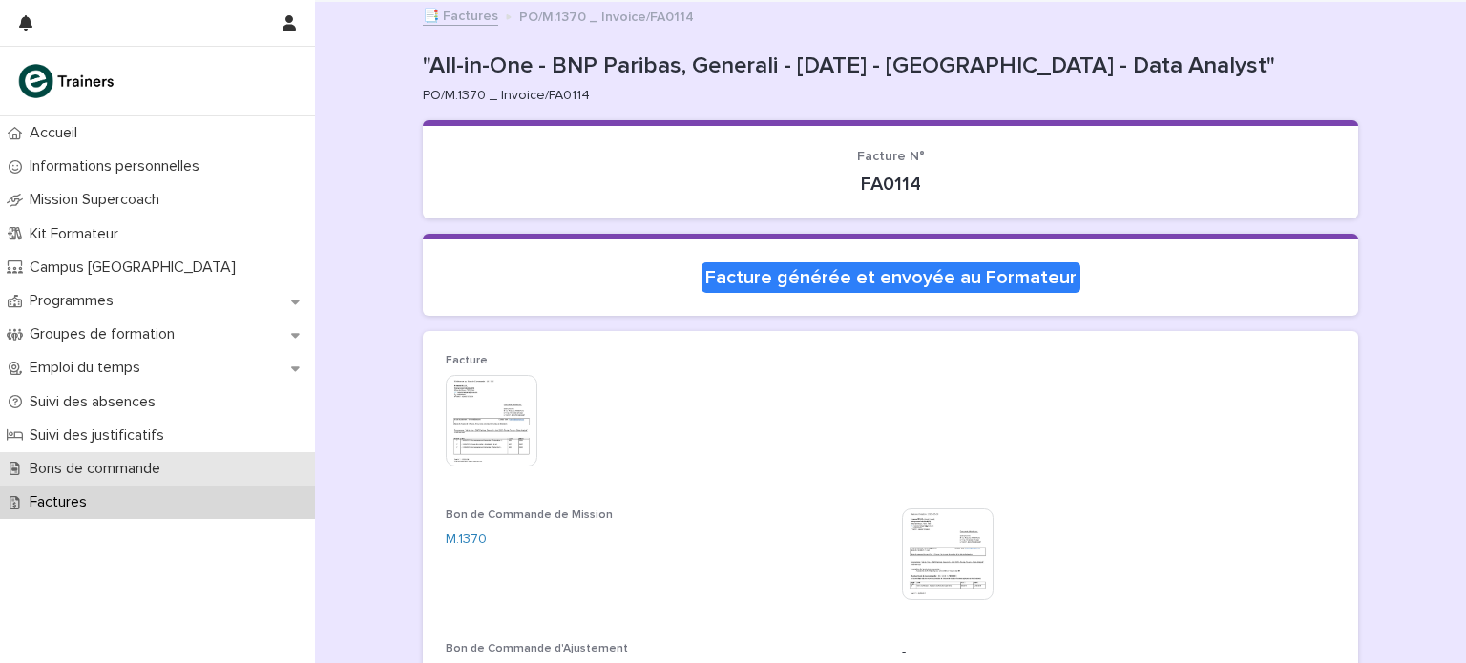
click at [209, 461] on div "Bons de commande" at bounding box center [157, 468] width 315 height 33
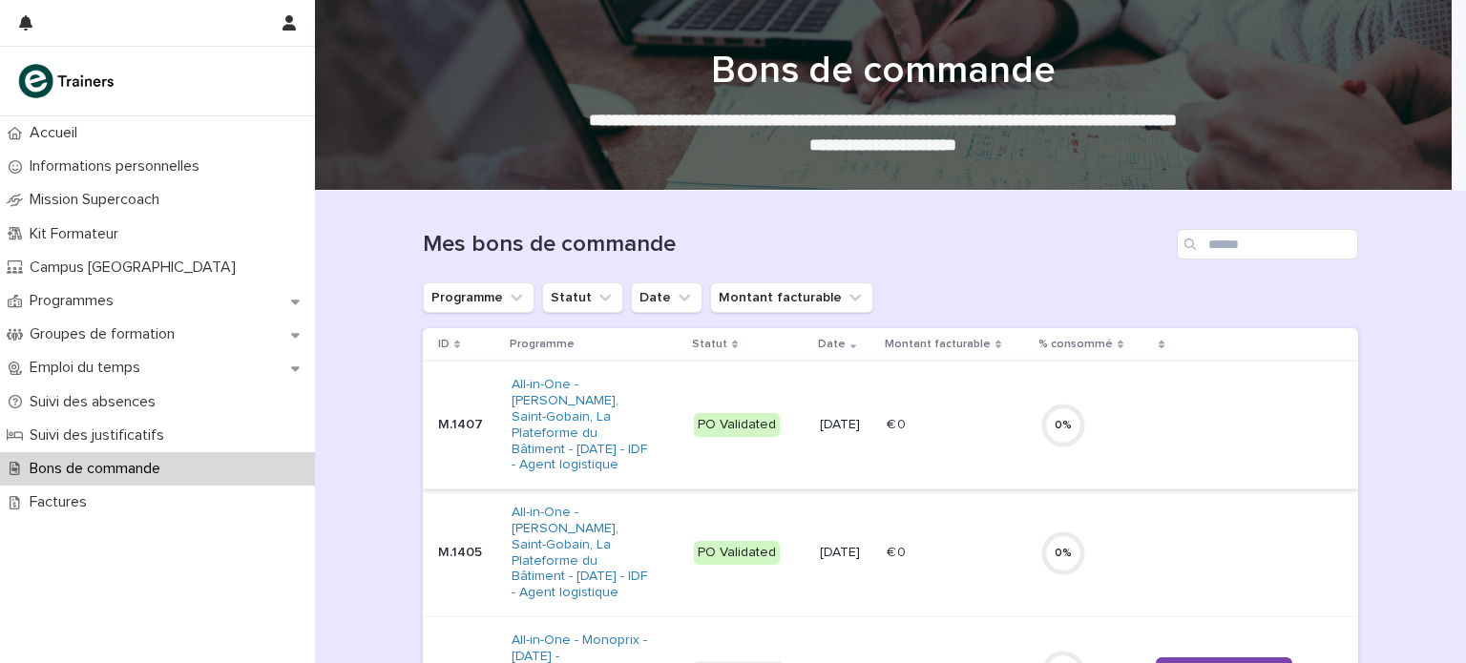
scroll to position [403, 0]
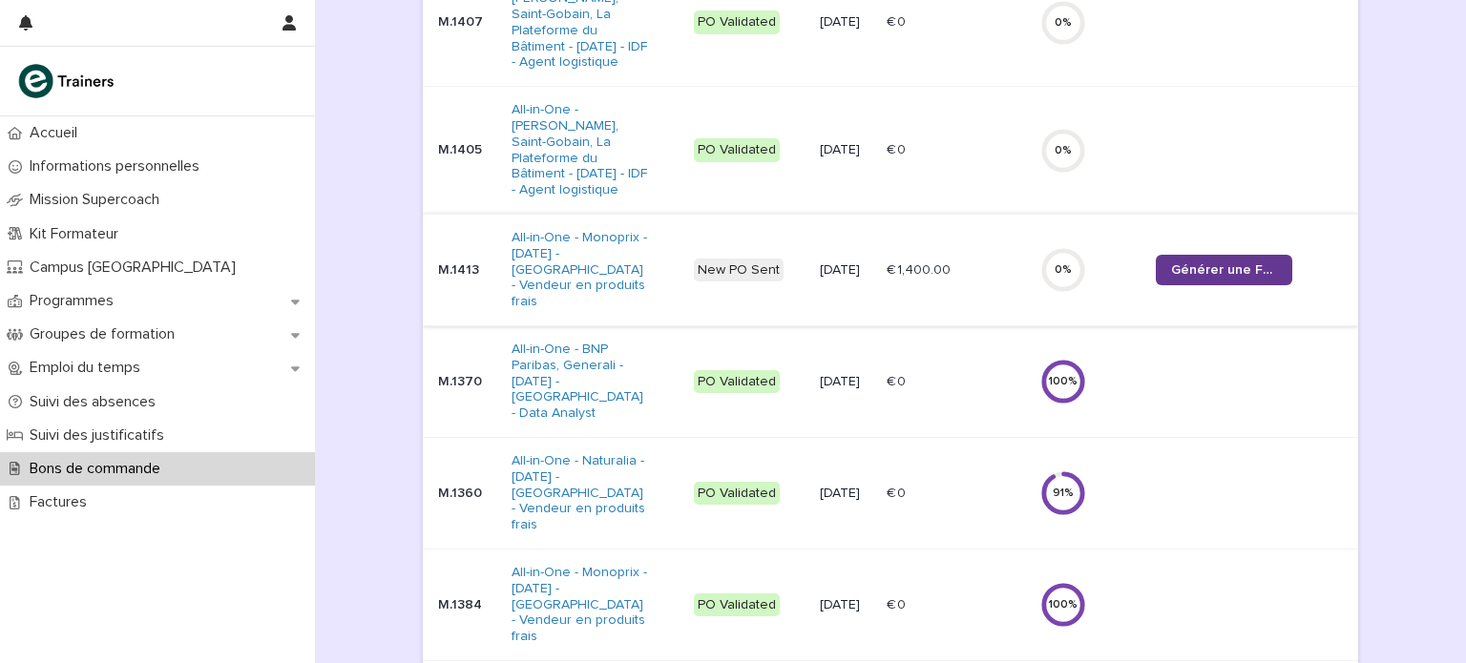
click at [1203, 264] on span "Générer une Facture" at bounding box center [1224, 269] width 106 height 13
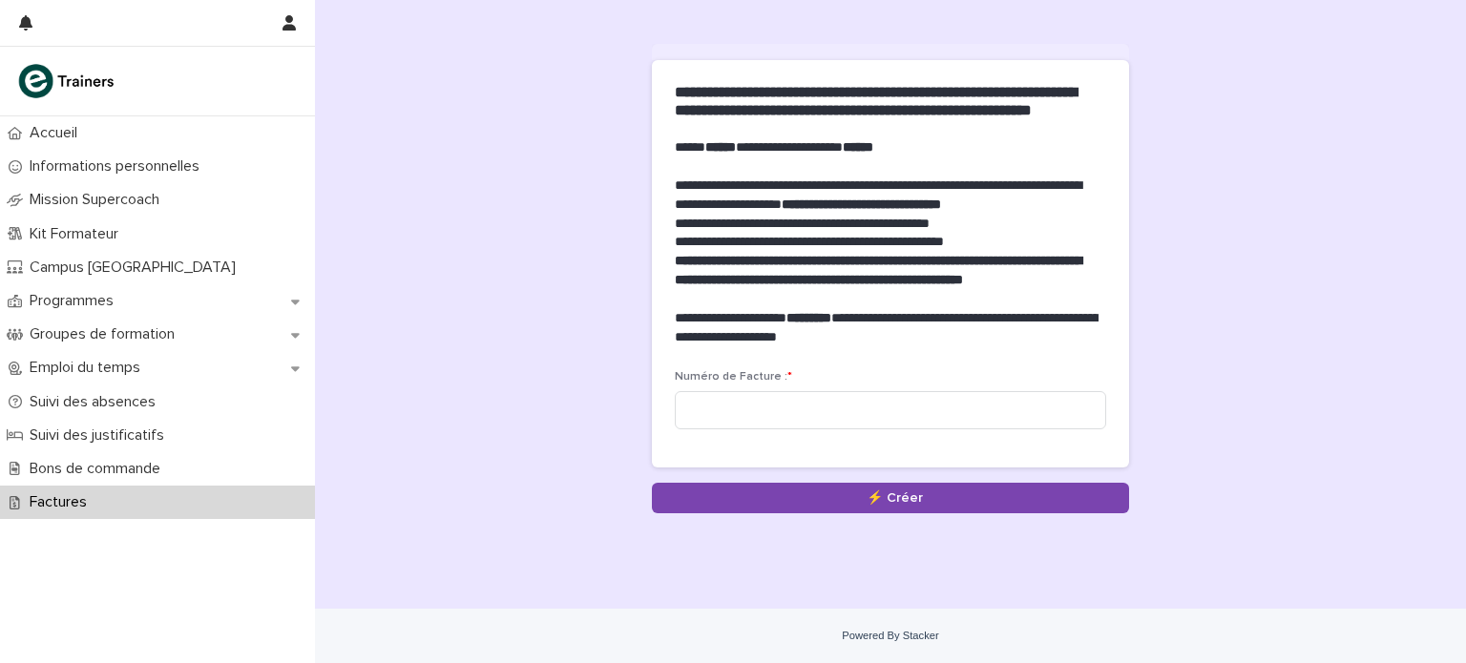
scroll to position [141, 0]
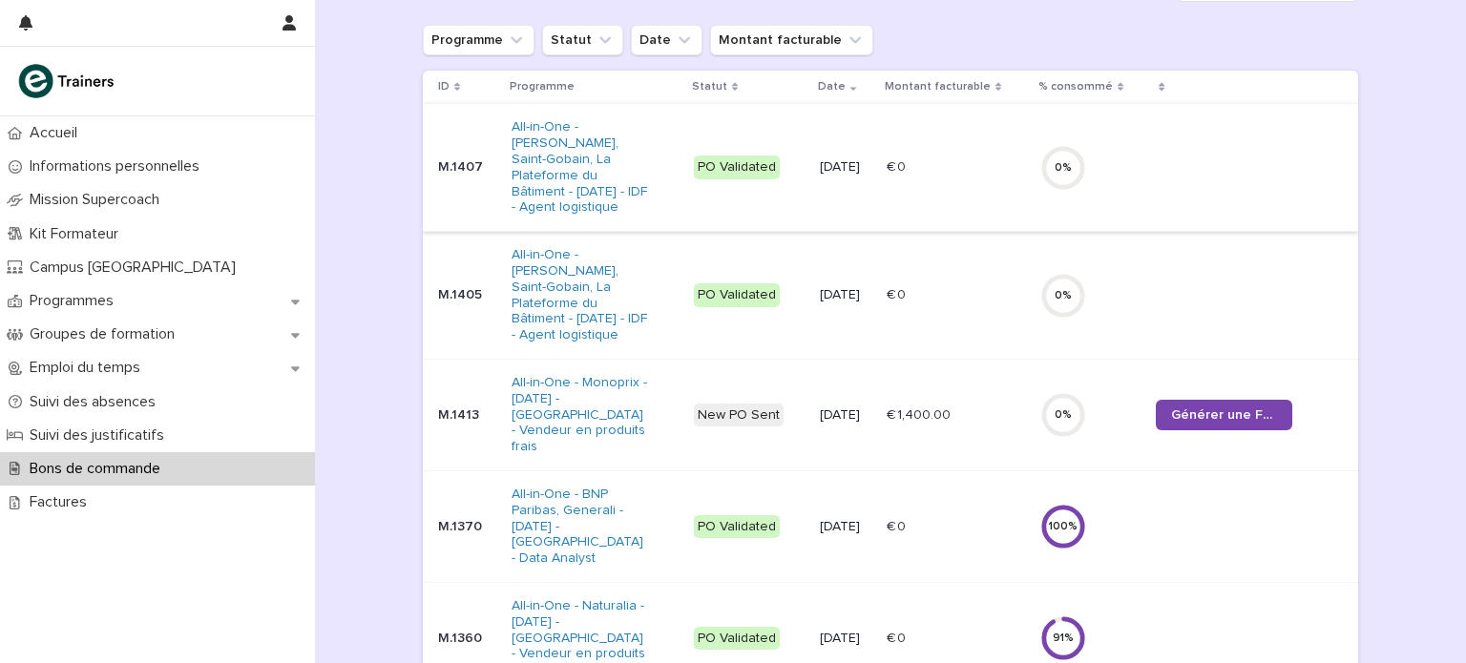
scroll to position [259, 0]
click at [1171, 413] on span "Générer une Facture" at bounding box center [1224, 414] width 106 height 13
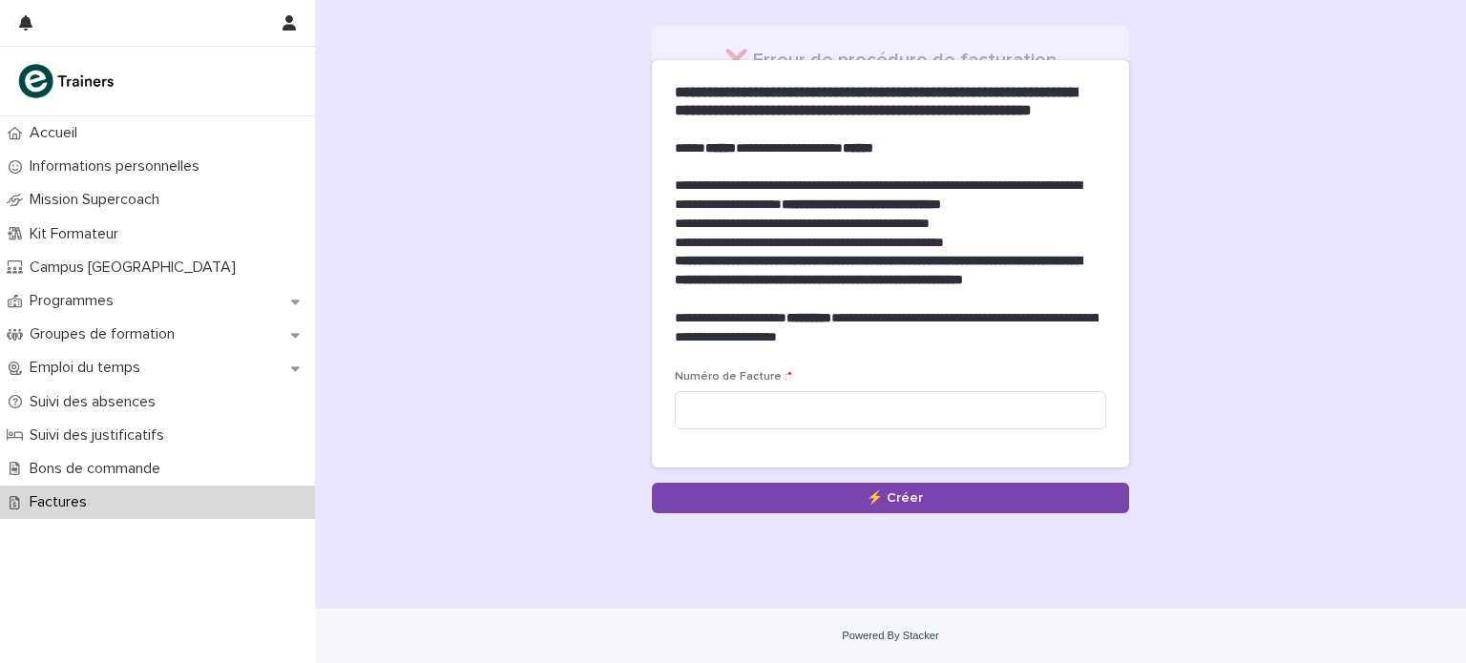
scroll to position [141, 0]
click at [1032, 408] on input at bounding box center [890, 410] width 431 height 38
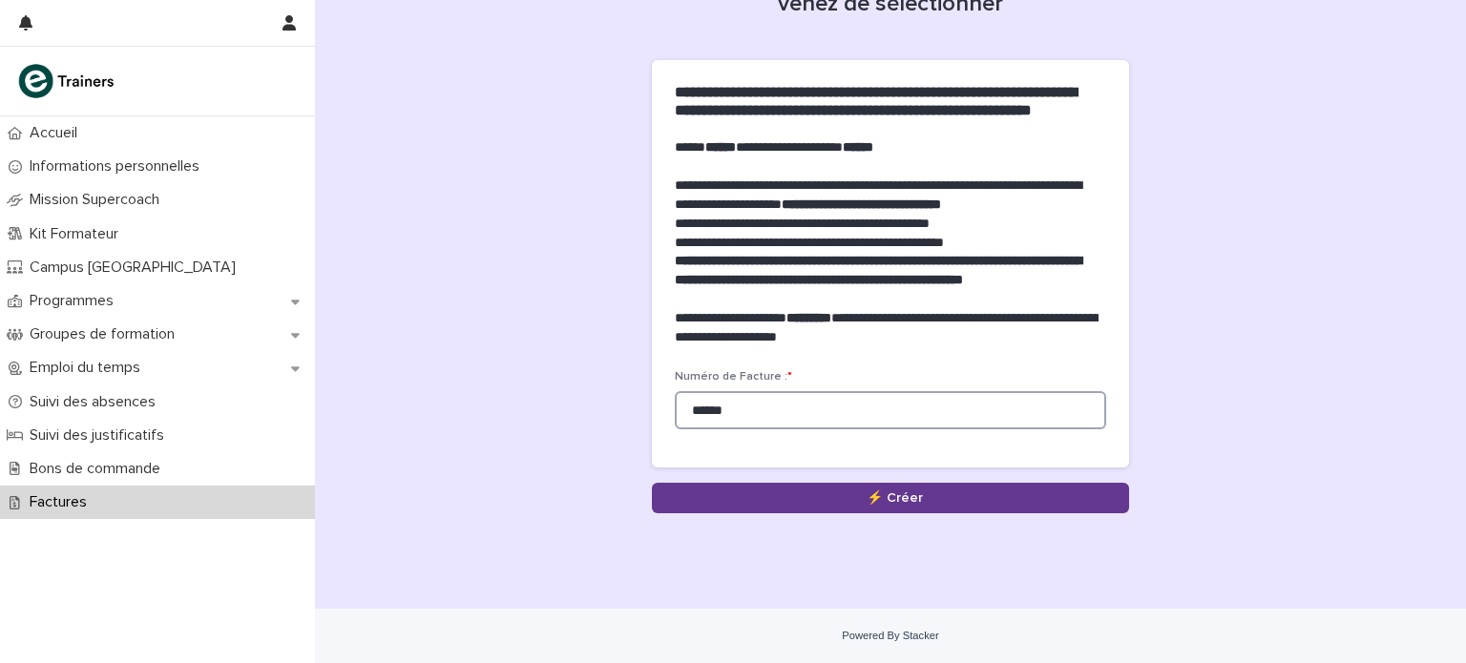
type input "******"
click at [1003, 503] on button "Save" at bounding box center [890, 498] width 477 height 31
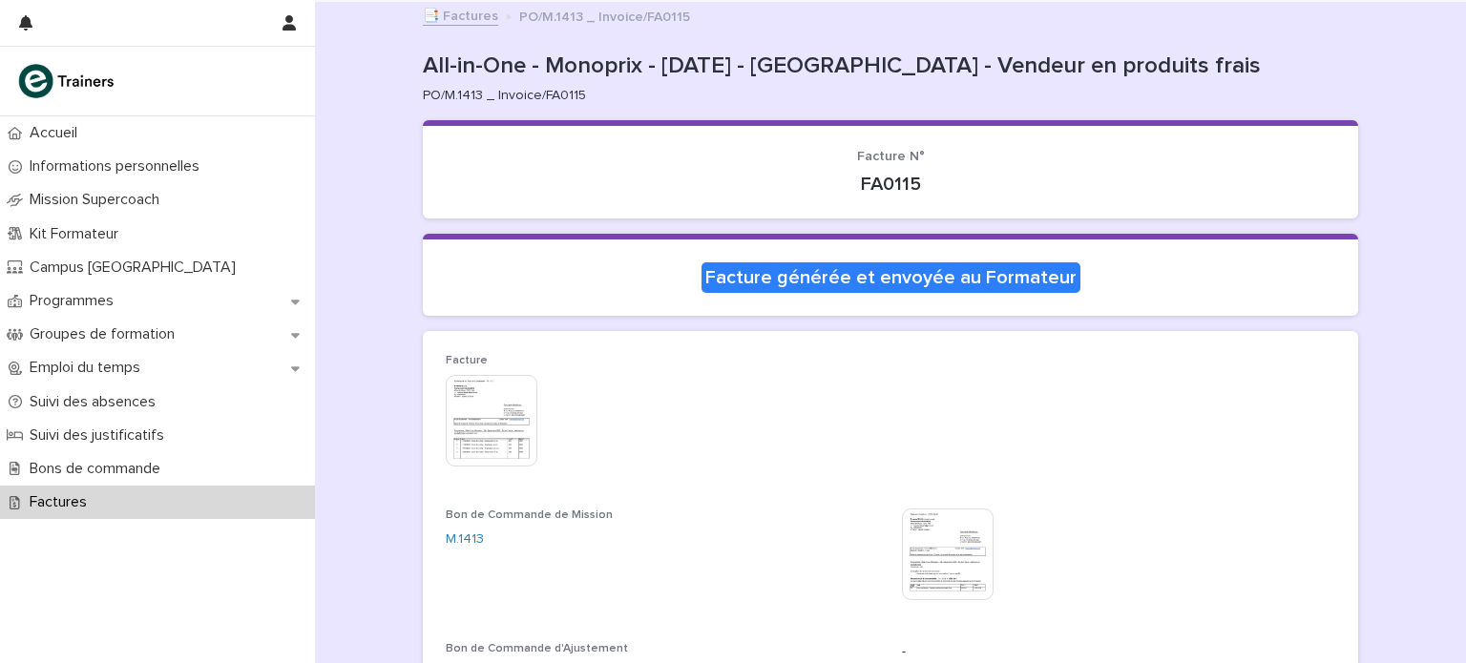
click at [179, 495] on div "Factures" at bounding box center [157, 502] width 315 height 33
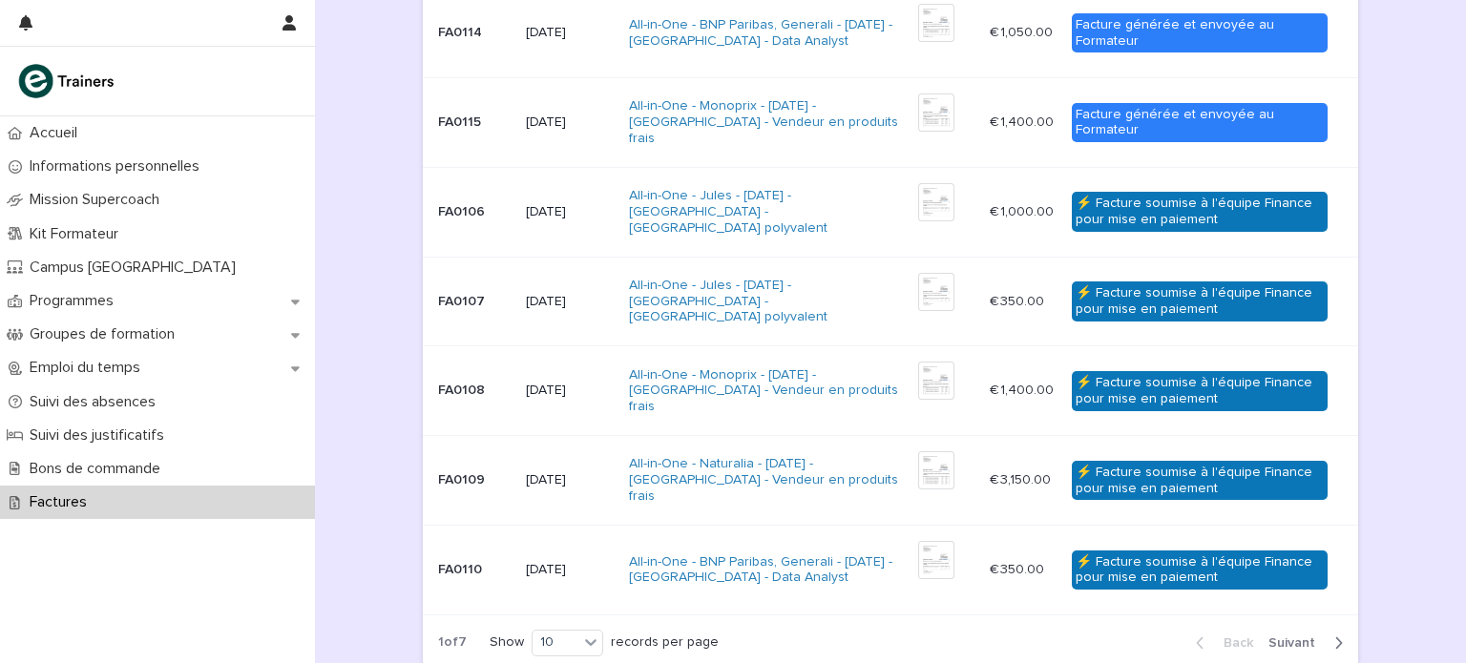
scroll to position [805, 0]
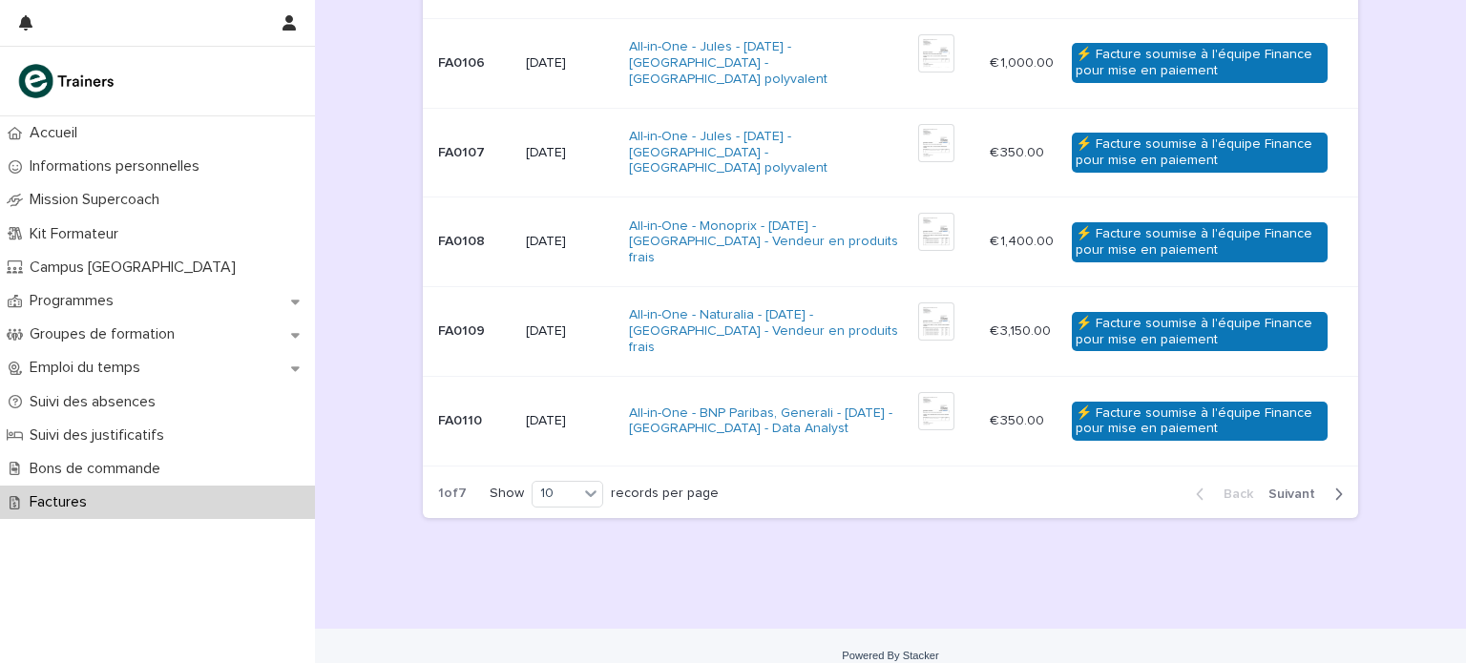
click at [1279, 501] on div "Back Next" at bounding box center [1270, 495] width 178 height 48
click at [1282, 488] on span "Next" at bounding box center [1297, 494] width 58 height 13
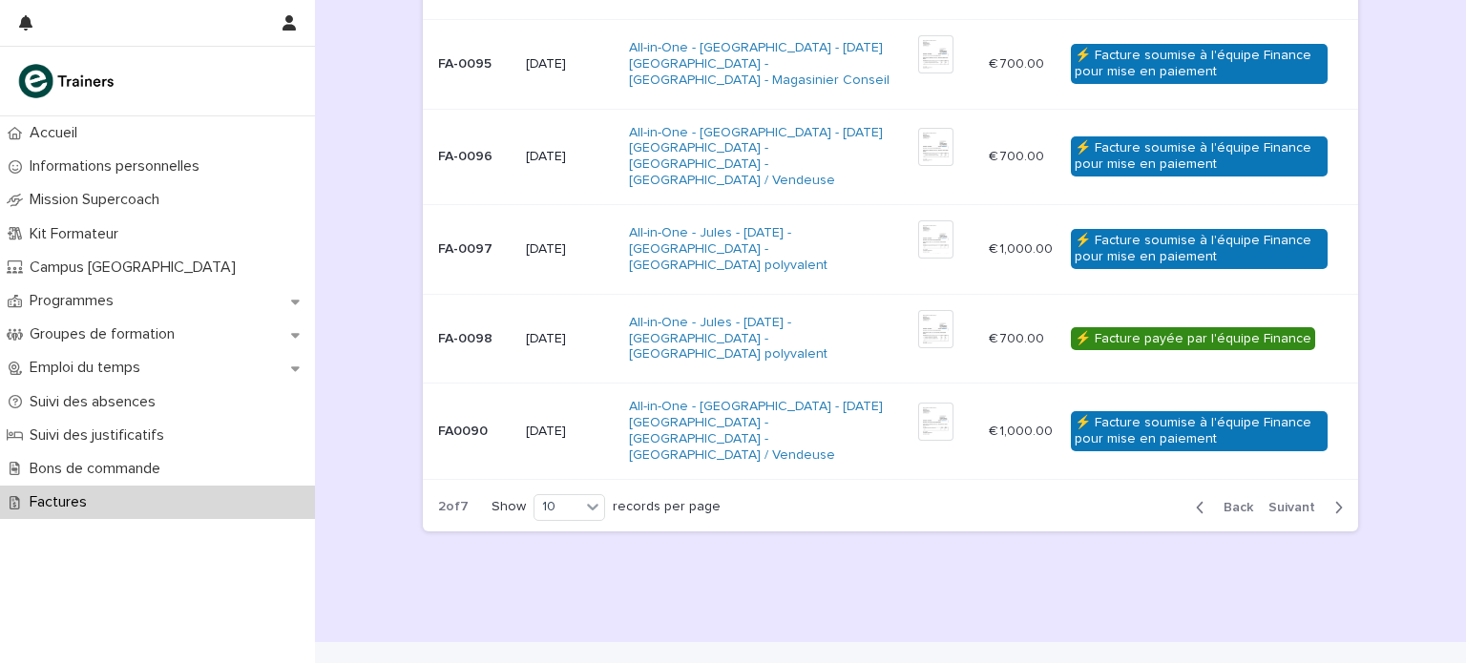
scroll to position [805, 0]
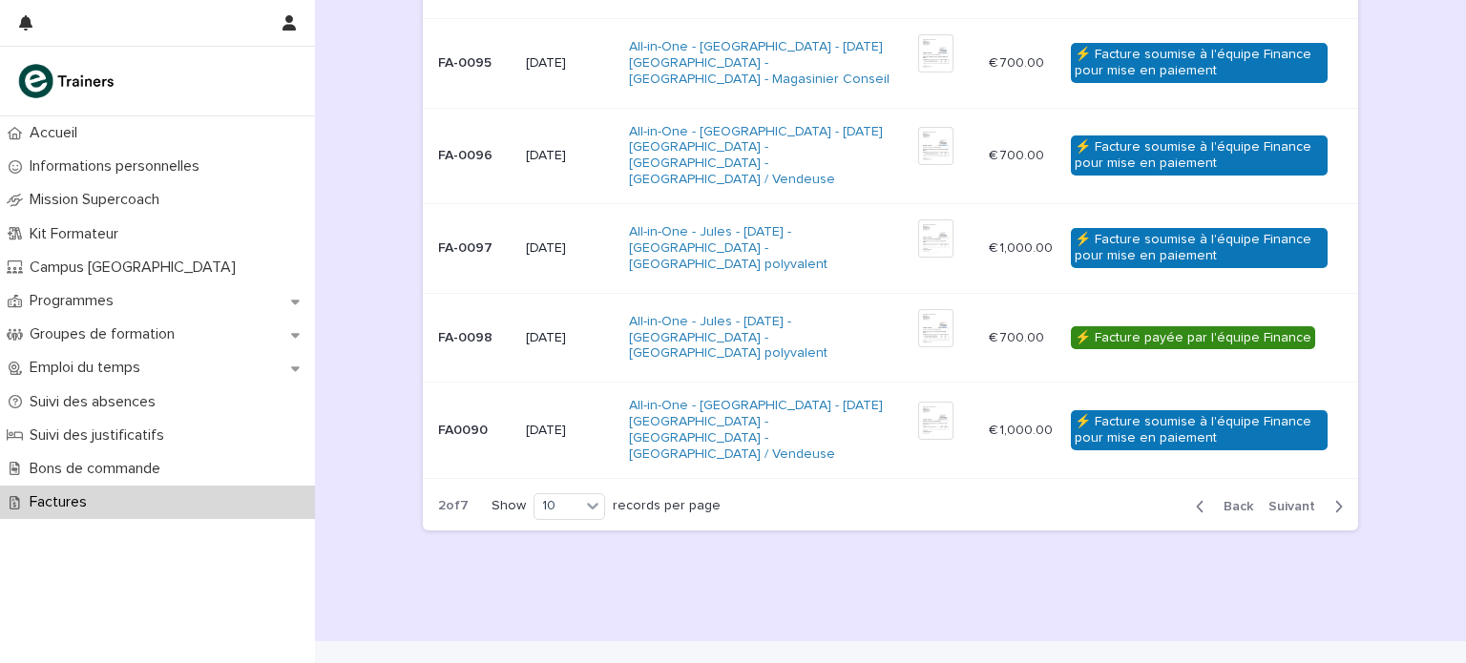
click at [1289, 500] on span "Next" at bounding box center [1297, 506] width 58 height 13
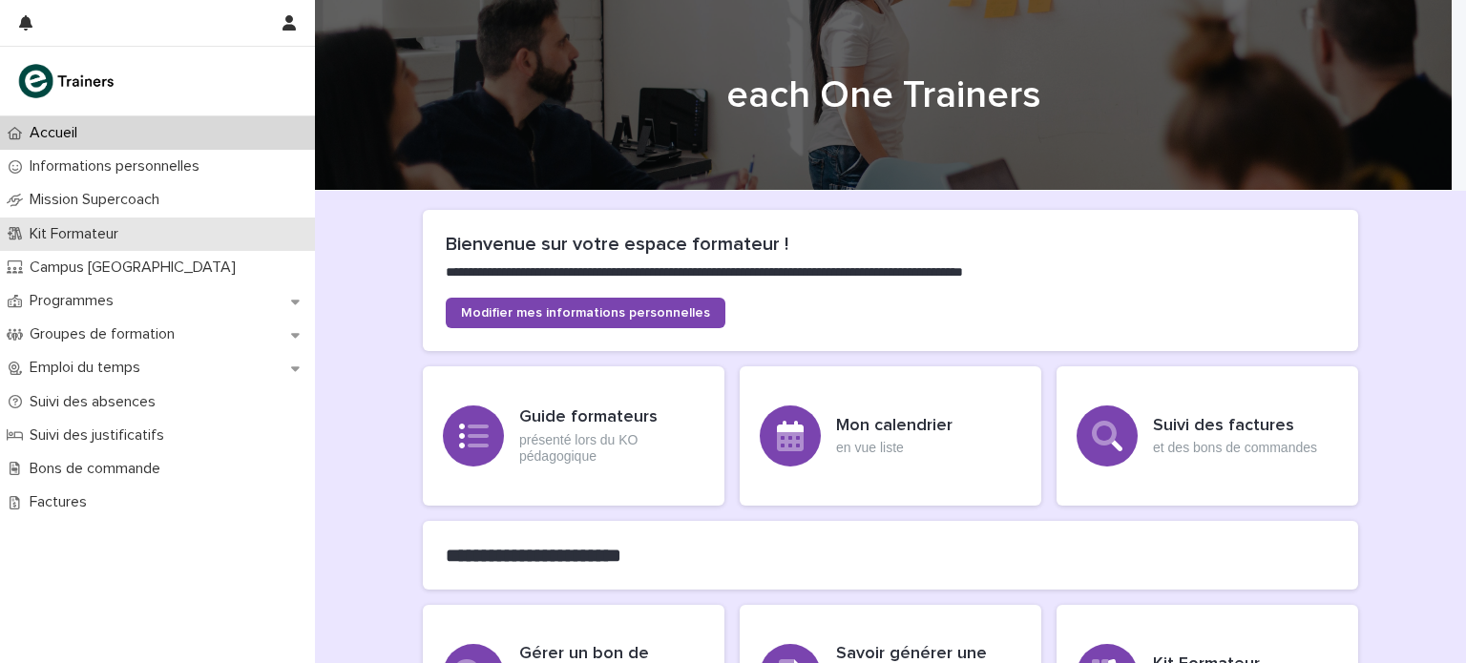
click at [152, 230] on div "Kit Formateur" at bounding box center [157, 234] width 315 height 33
